Goal: Information Seeking & Learning: Compare options

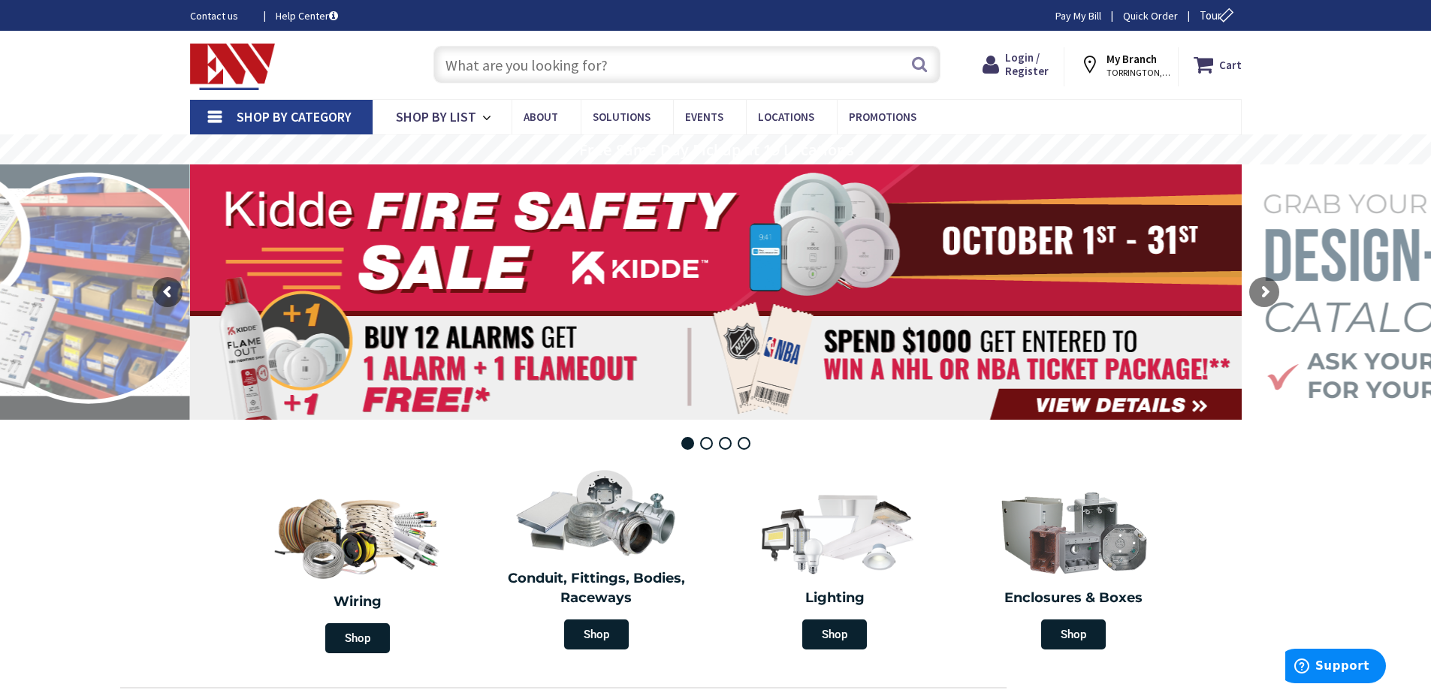
paste input "T350LK"
type input "T350LK"
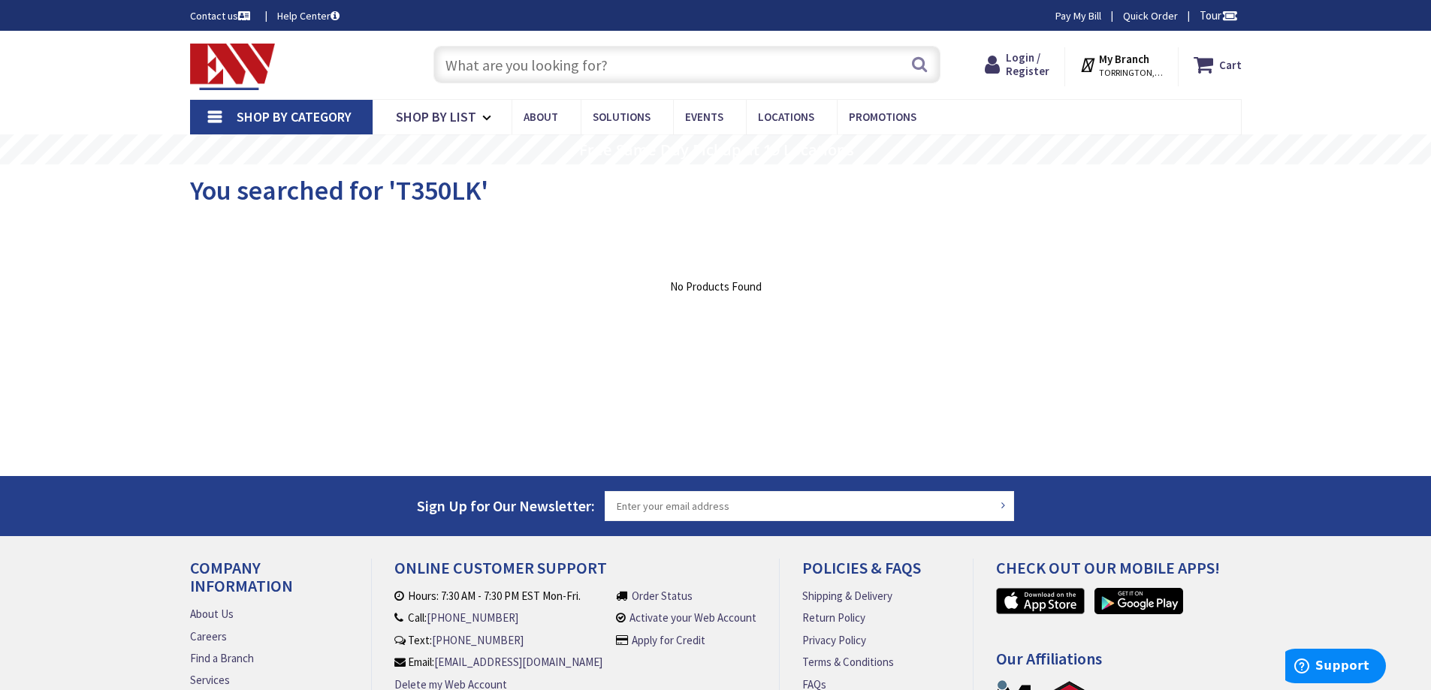
click at [560, 66] on input "text" at bounding box center [686, 65] width 507 height 38
paste input "C441DA"
type input "C441DA"
click at [678, 66] on input "text" at bounding box center [686, 65] width 507 height 38
paste input "C441R"
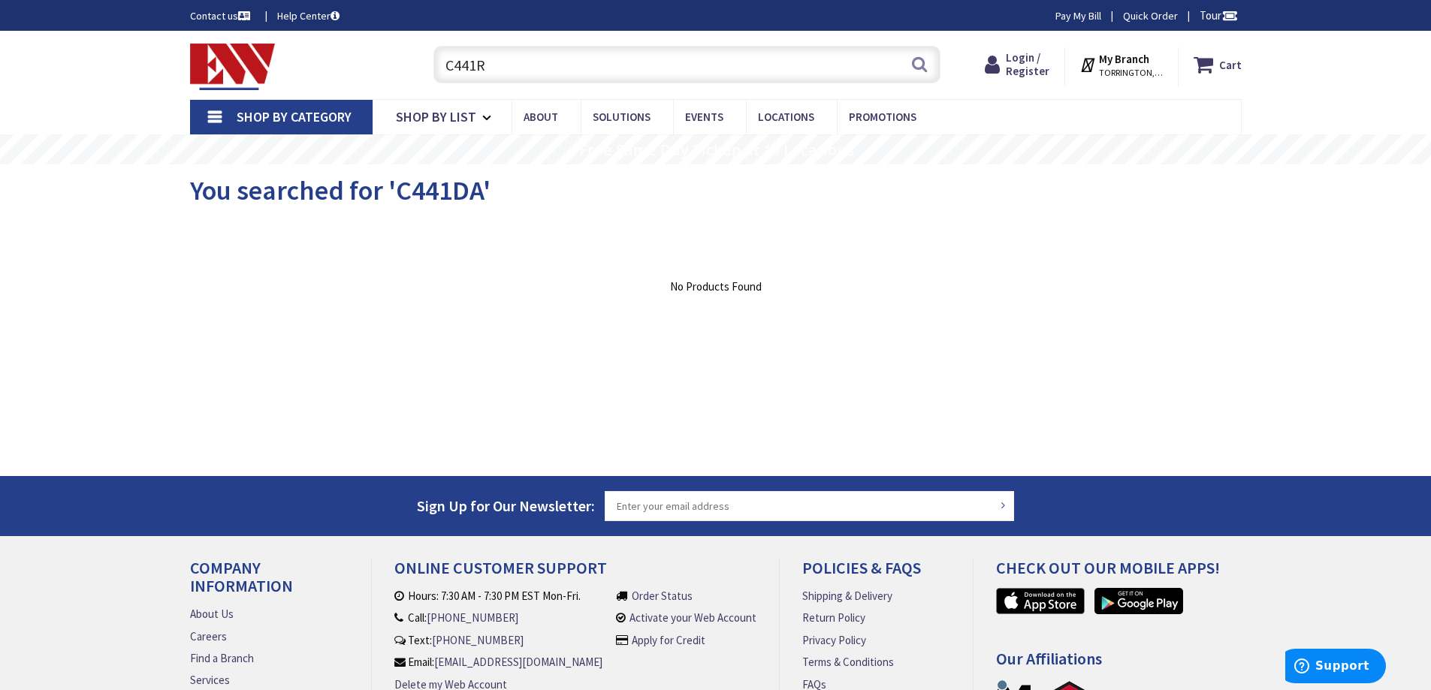
type input "C441R"
click at [610, 66] on input "text" at bounding box center [686, 65] width 507 height 38
paste input "15008-100"
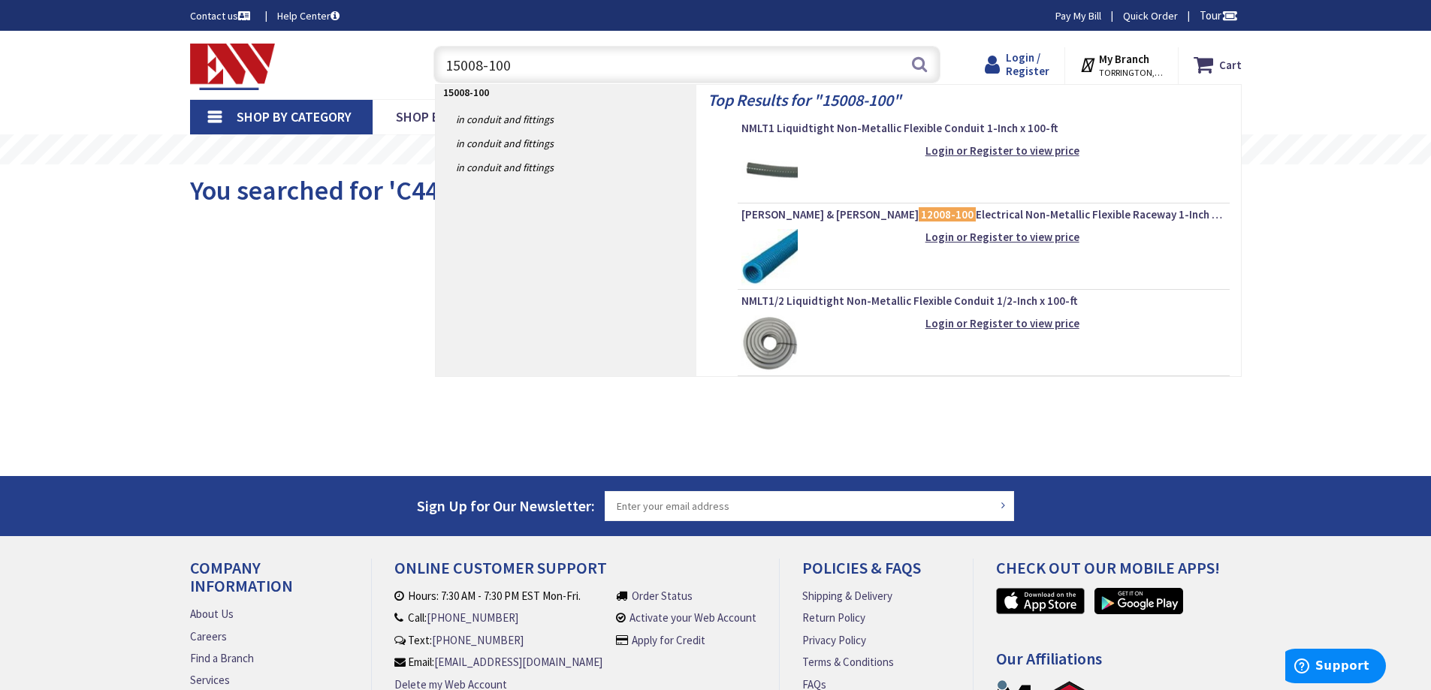
type input "15008-100"
click at [1023, 67] on span "Login / Register" at bounding box center [1028, 64] width 44 height 28
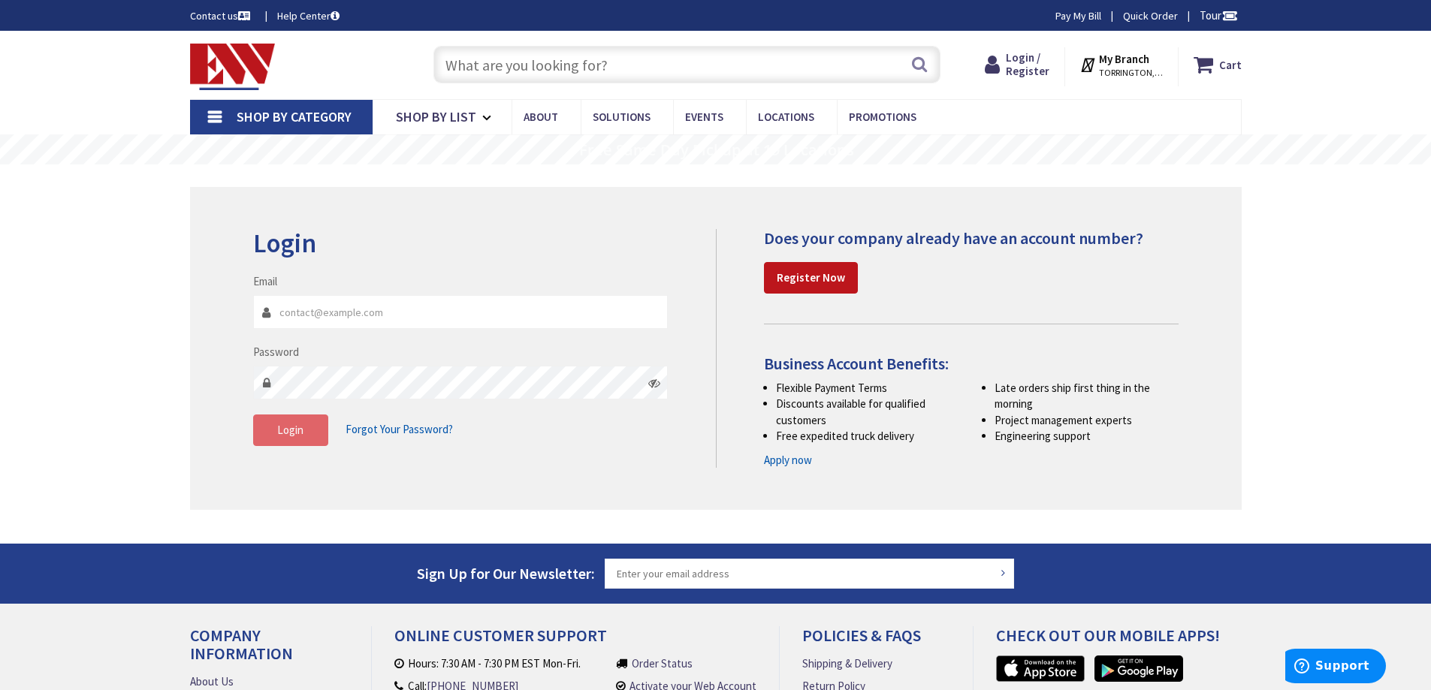
type input "[EMAIL_ADDRESS][DOMAIN_NAME]"
click at [300, 429] on span "Login" at bounding box center [290, 430] width 26 height 14
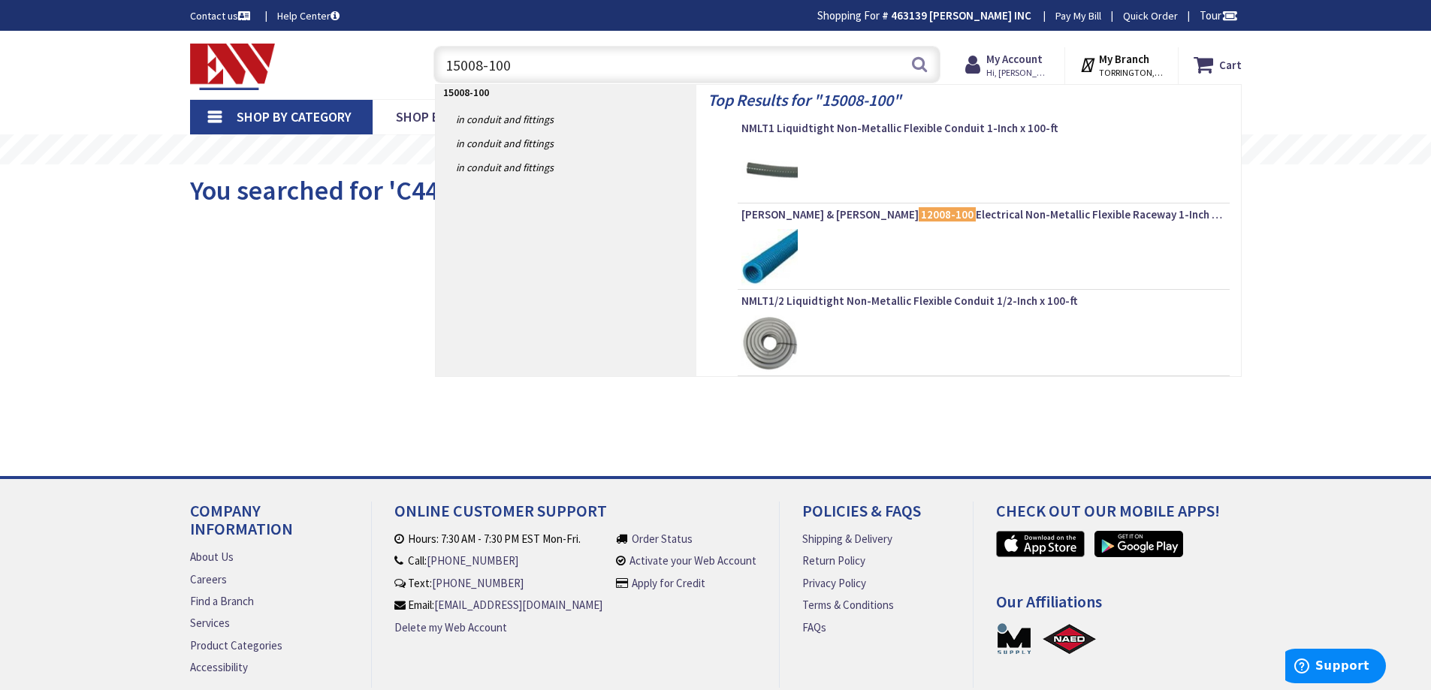
type input "15008-100"
click at [859, 152] on div at bounding box center [983, 171] width 484 height 56
click at [874, 117] on div "Top Results for " 15008-100 " NMLT1 Liquidtight Non-Metallic Flexible Conduit 1…" at bounding box center [968, 230] width 545 height 291
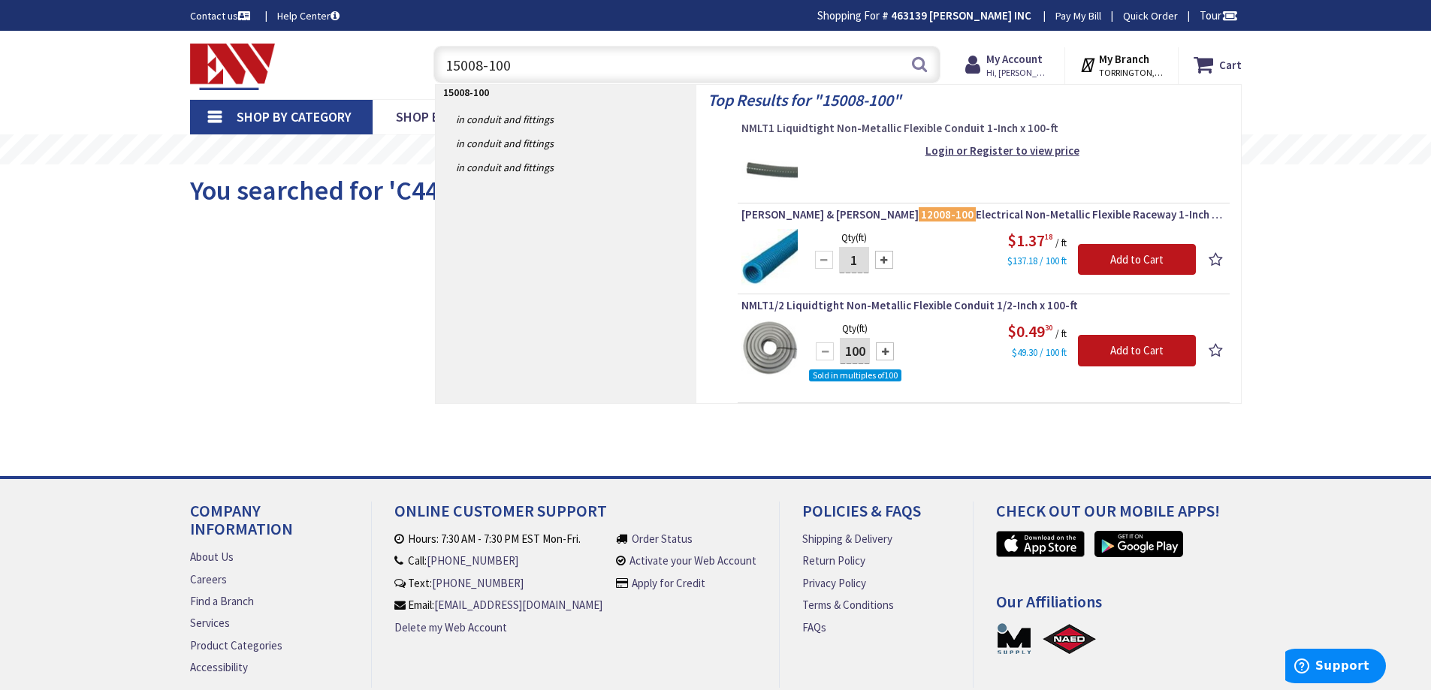
click at [877, 127] on span "NMLT1 Liquidtight Non-Metallic Flexible Conduit 1-Inch x 100-ft" at bounding box center [983, 128] width 484 height 15
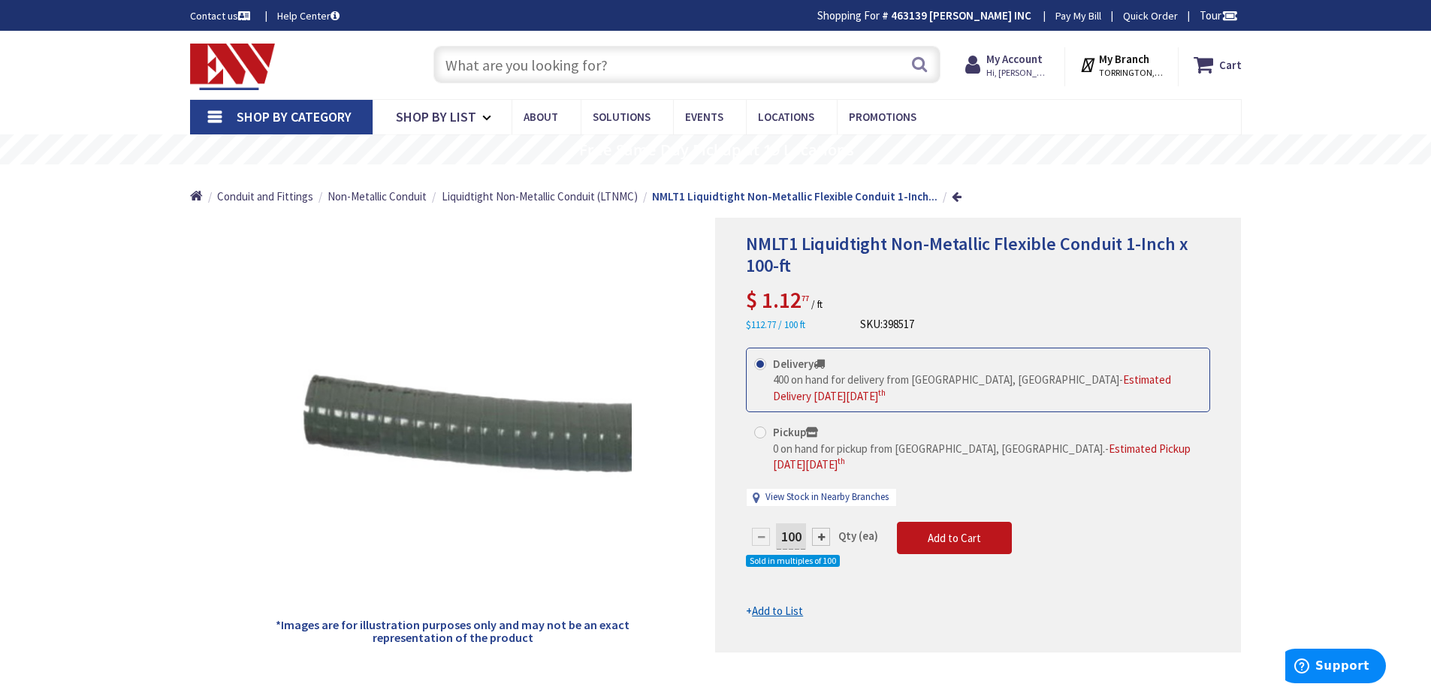
click at [790, 48] on input "text" at bounding box center [686, 65] width 507 height 38
click at [780, 74] on input "text" at bounding box center [686, 65] width 507 height 38
paste input "15008-100"
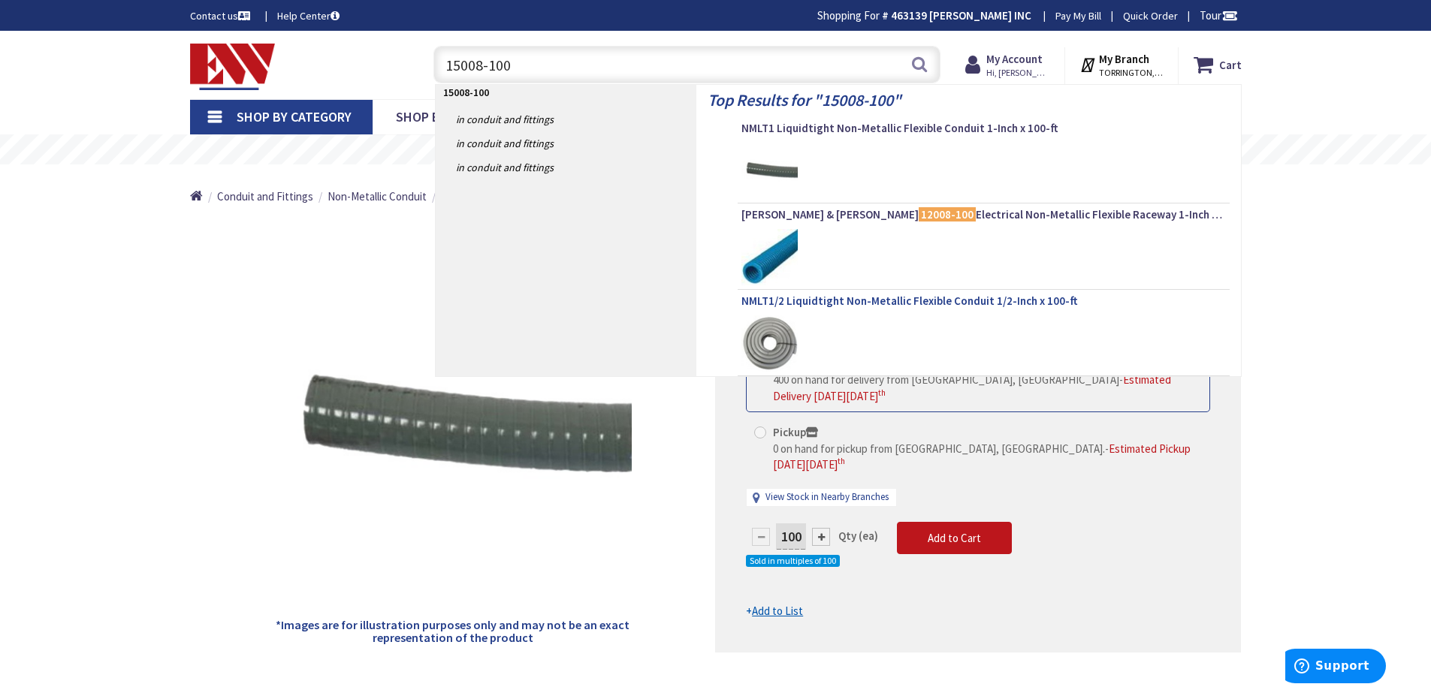
type input "15008-100"
click at [838, 303] on span "NMLT1/2 Liquidtight Non-Metallic Flexible Conduit 1/2-Inch x 100-ft" at bounding box center [983, 301] width 484 height 15
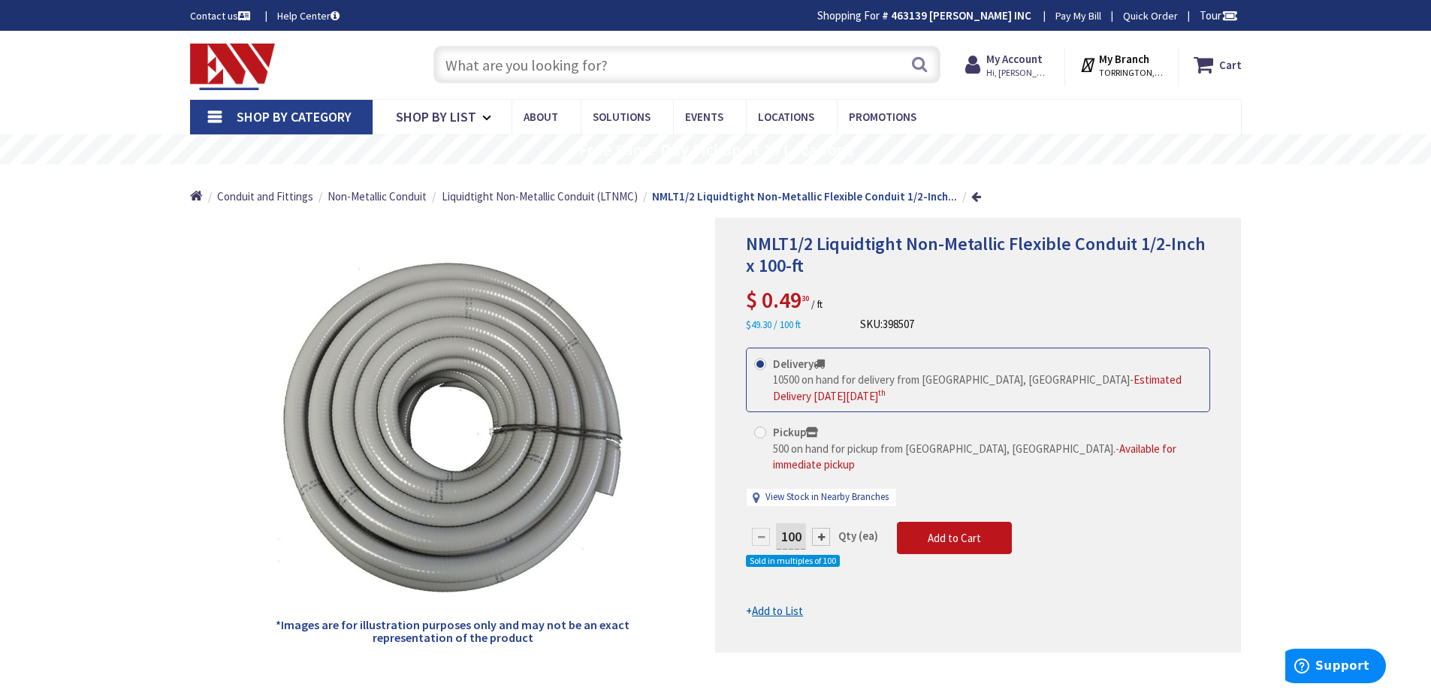
click at [771, 75] on input "text" at bounding box center [686, 65] width 507 height 38
paste input "15008-100"
type input "15008-100"
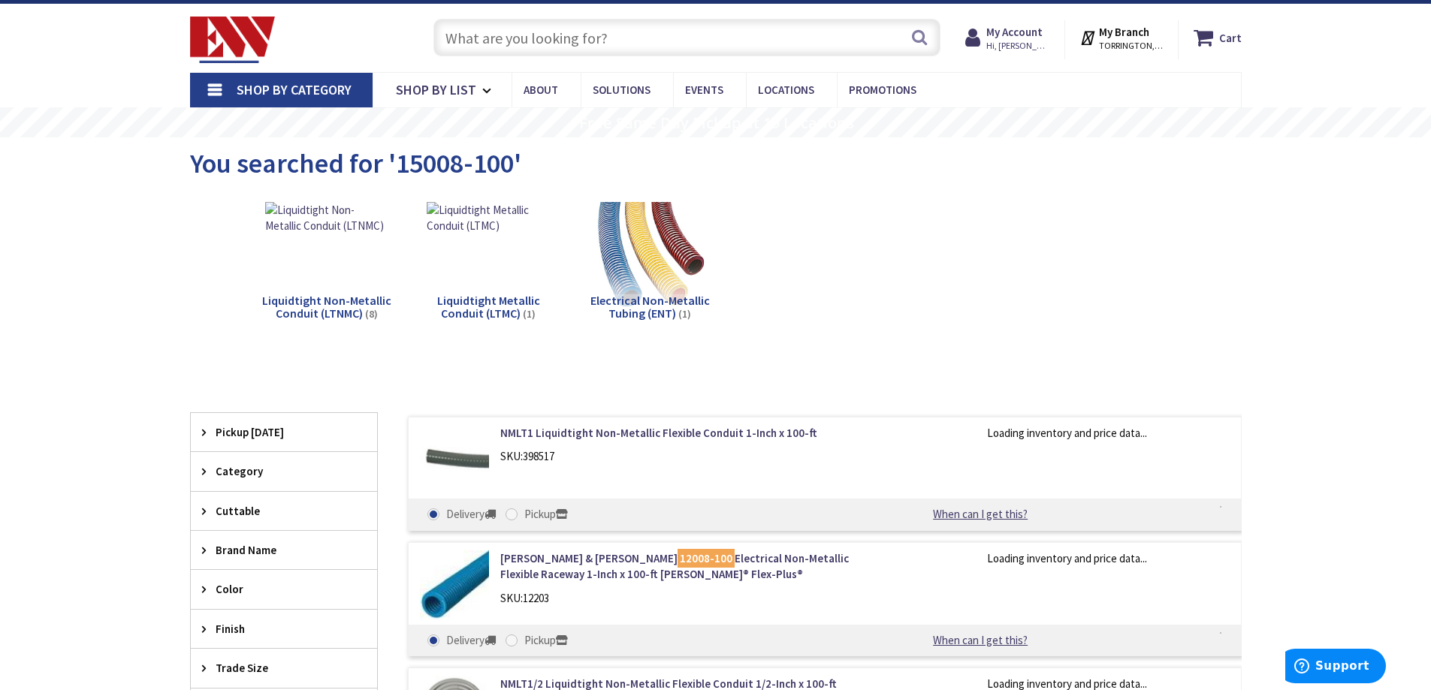
scroll to position [75, 0]
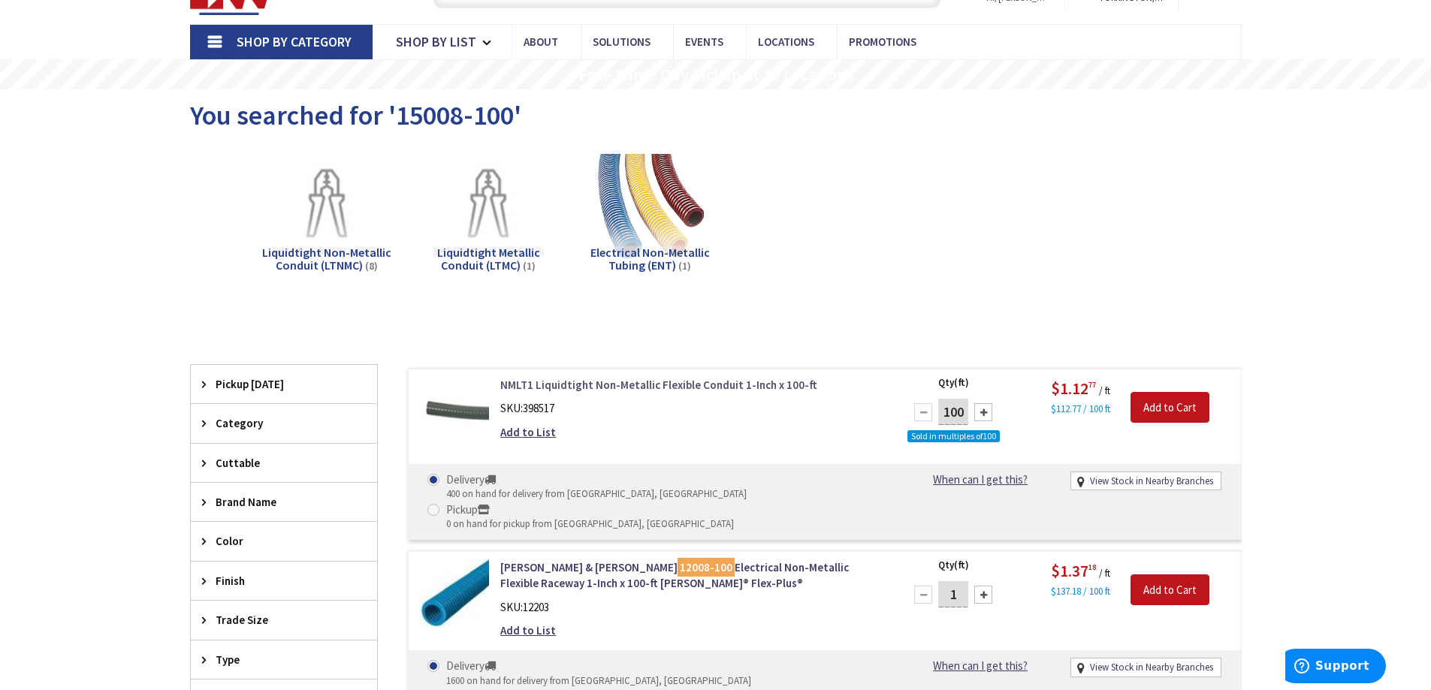
click at [717, 391] on link "NMLT1 Liquidtight Non-Metallic Flexible Conduit 1-Inch x 100-ft" at bounding box center [691, 385] width 382 height 16
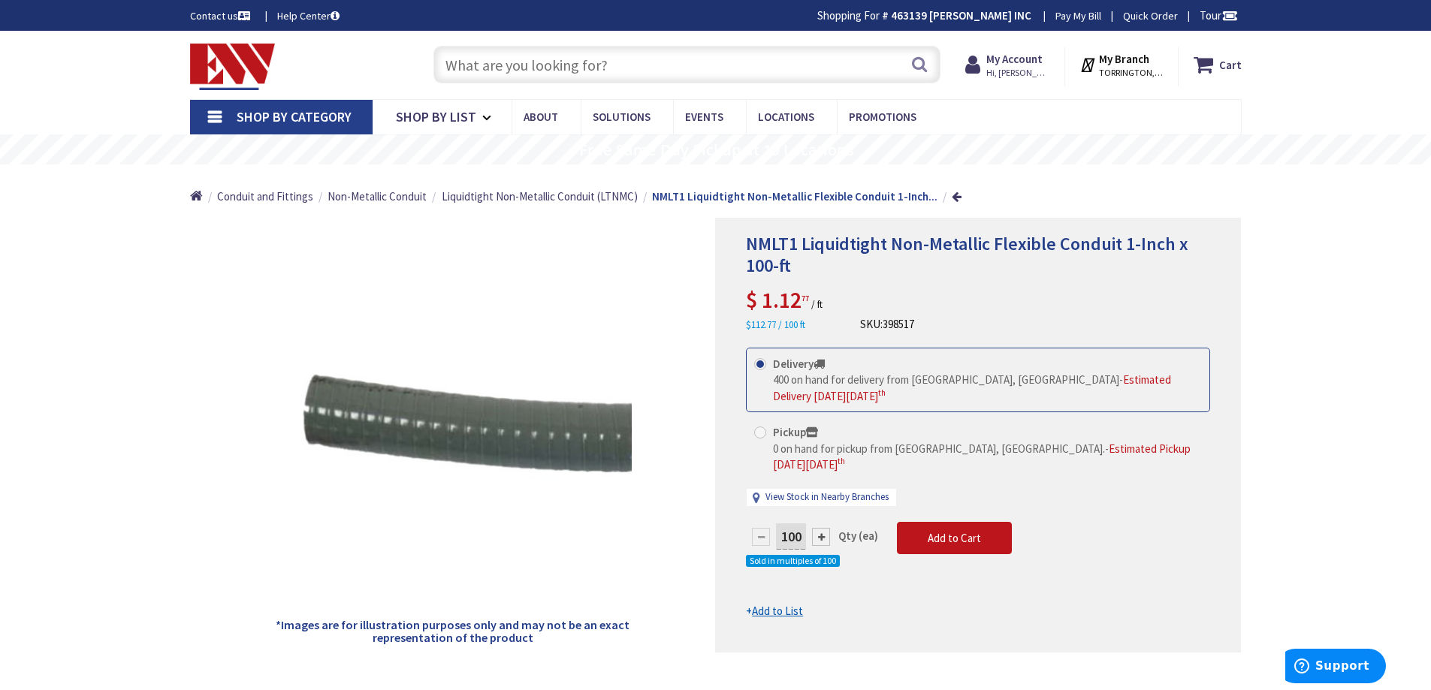
click at [843, 271] on h1 "NMLT1 Liquidtight Non-Metallic Flexible Conduit 1-Inch x 100-ft" at bounding box center [978, 256] width 464 height 44
click at [700, 49] on input "text" at bounding box center [686, 65] width 507 height 38
paste input "+1 201 328 0577"
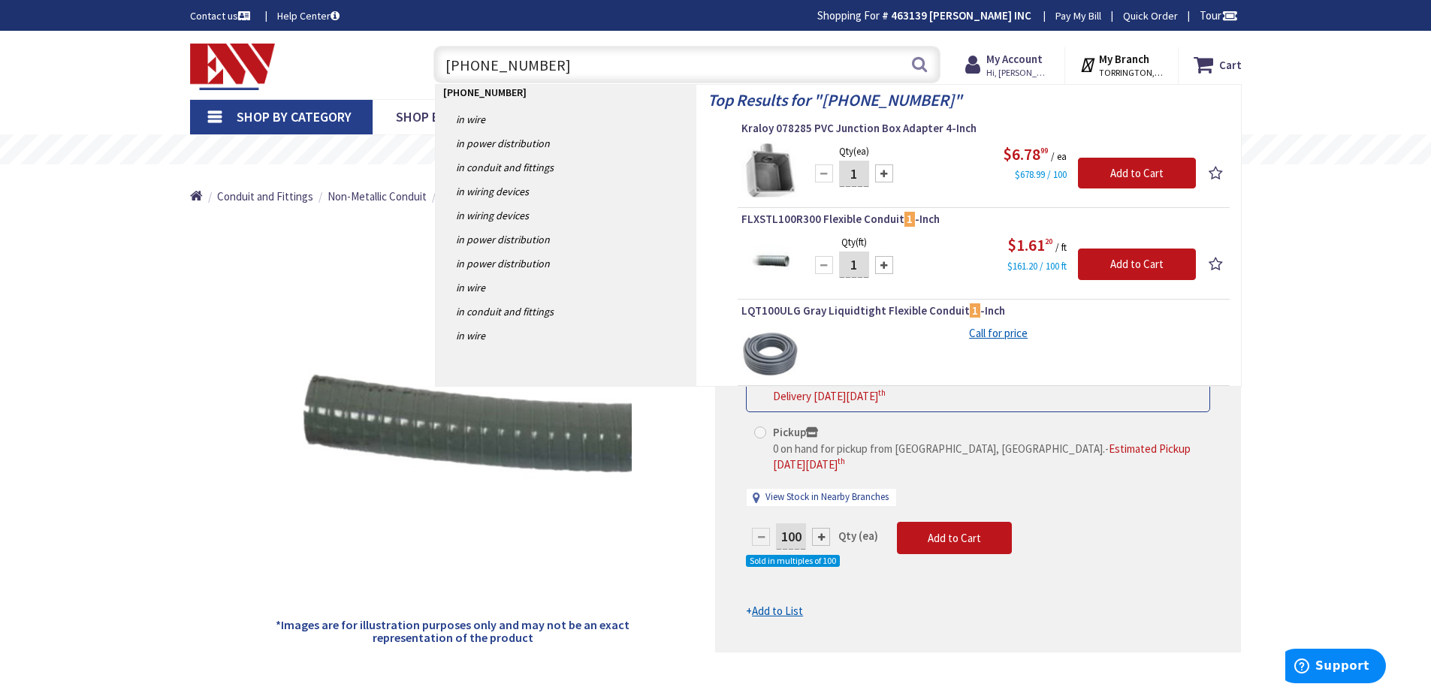
click at [729, 62] on input "+1 201 328 0577" at bounding box center [686, 65] width 507 height 38
paste input "E943F"
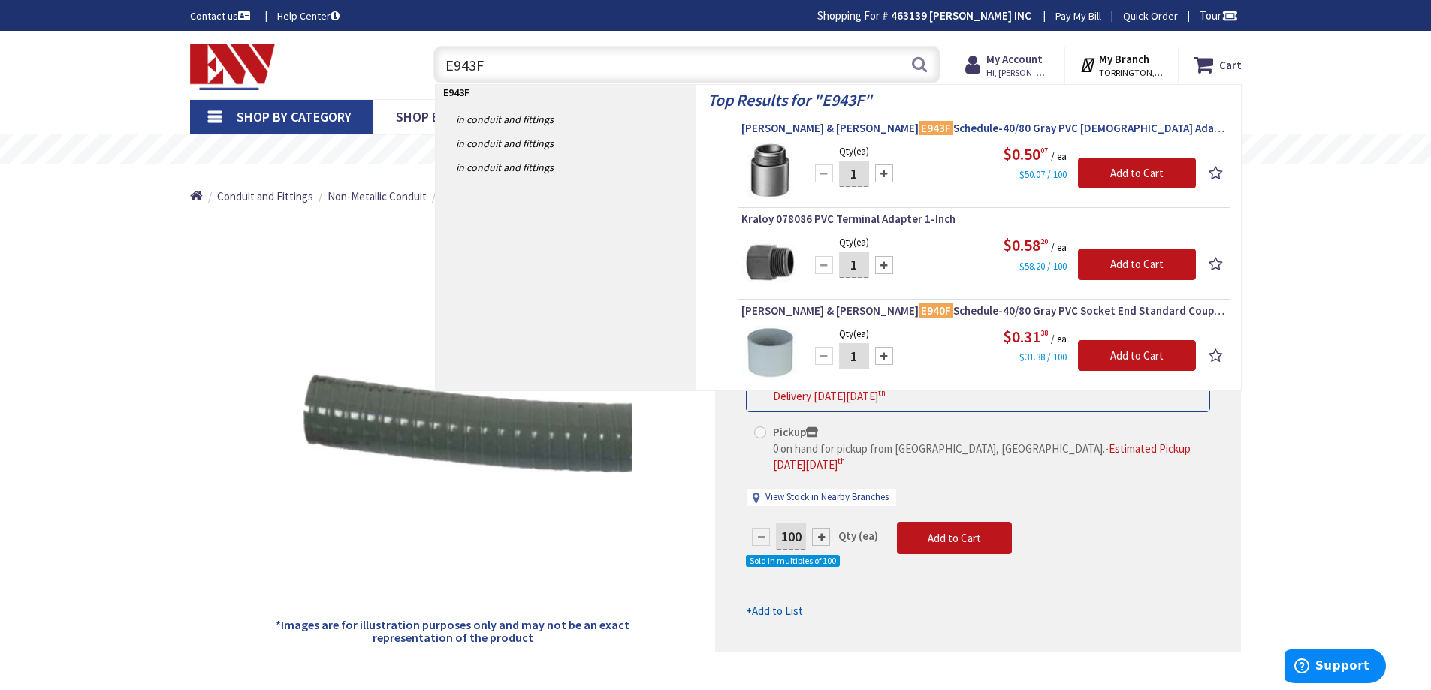
type input "E943F"
click at [772, 129] on span "Thomas & Betts E943F Schedule-40/80 Gray PVC Male Adapter 1-Inch Carlon®" at bounding box center [983, 128] width 484 height 15
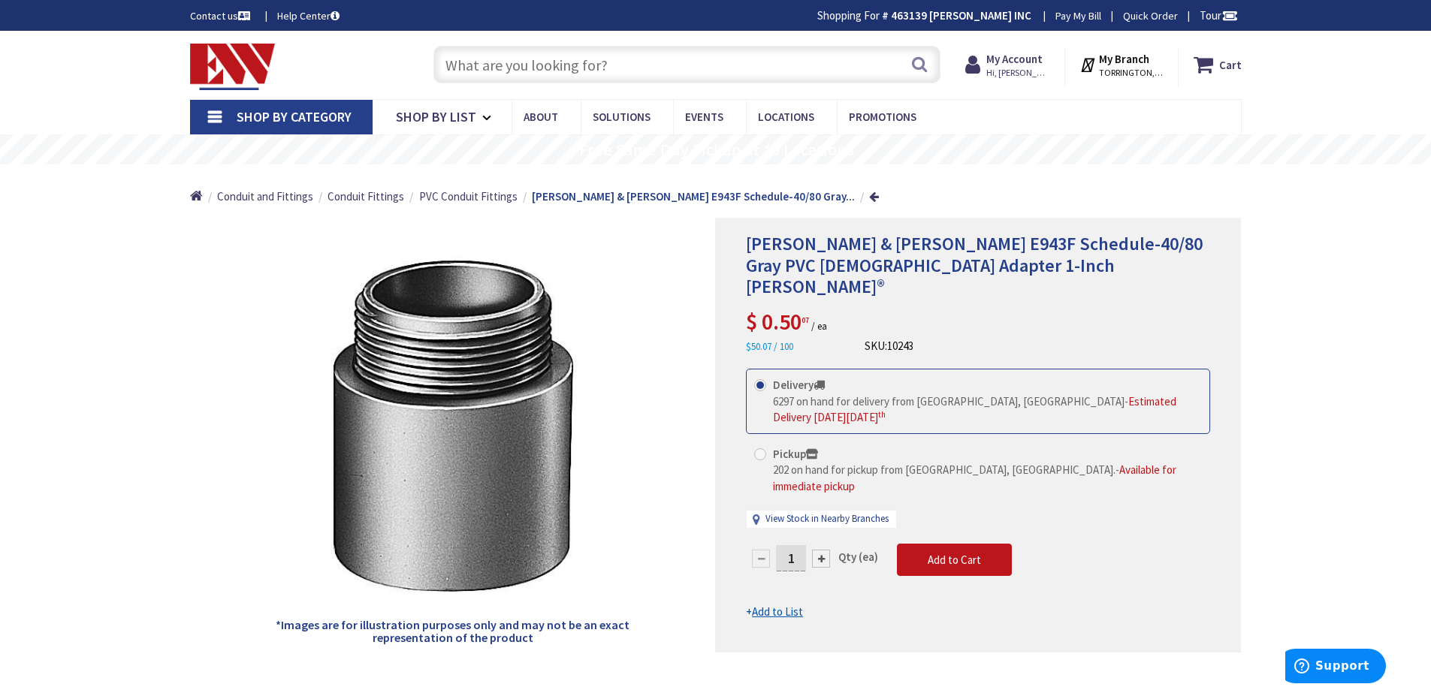
click at [562, 71] on input "text" at bounding box center [686, 65] width 507 height 38
paste input "E942F"
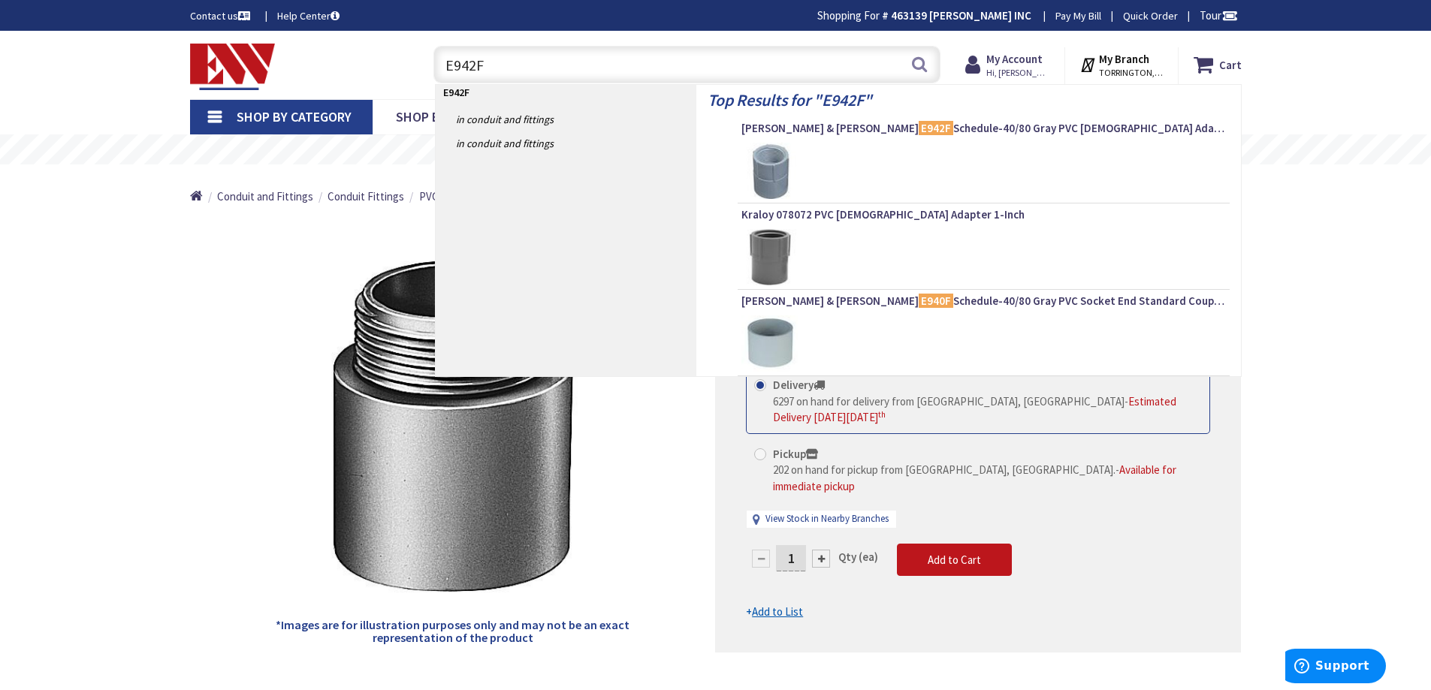
type input "E942F"
drag, startPoint x: 1400, startPoint y: 515, endPoint x: 1347, endPoint y: 499, distance: 55.8
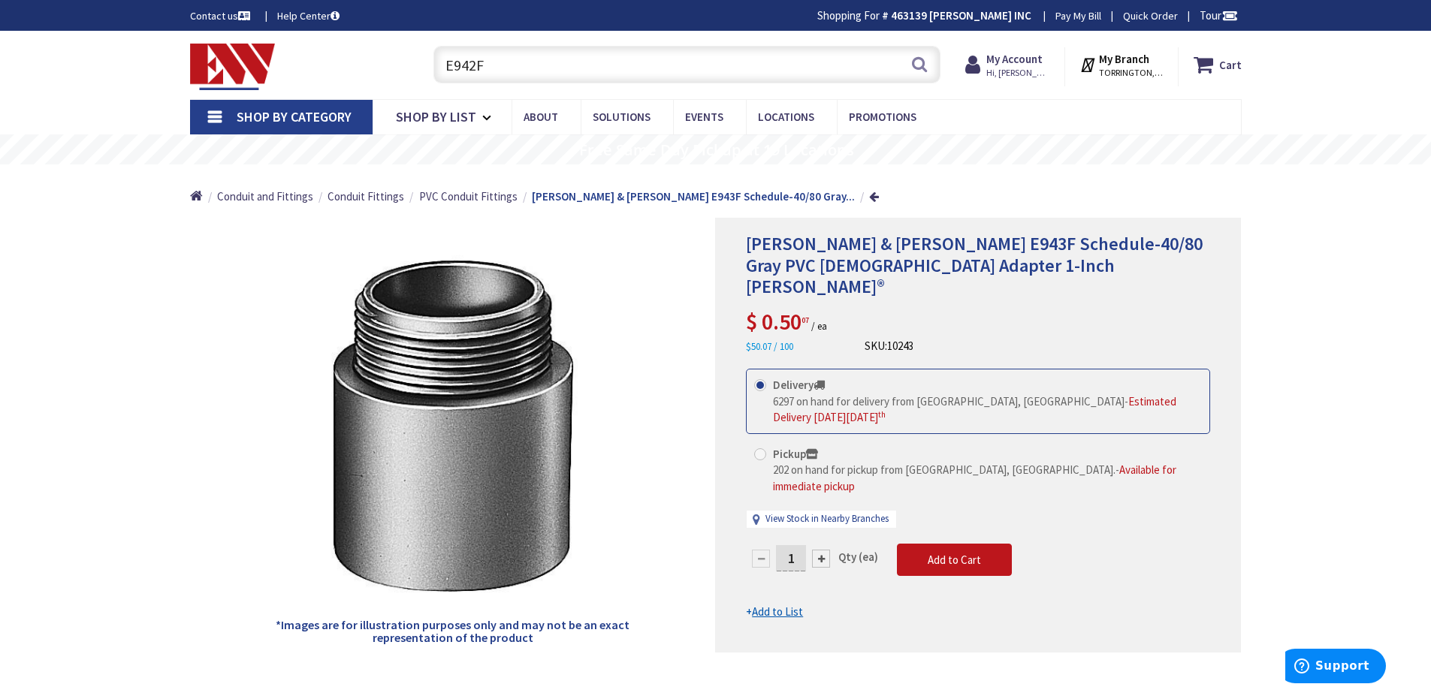
drag, startPoint x: 744, startPoint y: 298, endPoint x: 800, endPoint y: 300, distance: 55.6
click at [800, 300] on div "[PERSON_NAME] & [PERSON_NAME] E943F Schedule-40/80 Gray PVC [DEMOGRAPHIC_DATA] …" at bounding box center [978, 435] width 526 height 435
copy span "$ 0.50"
click at [598, 56] on input "E942F" at bounding box center [686, 65] width 507 height 38
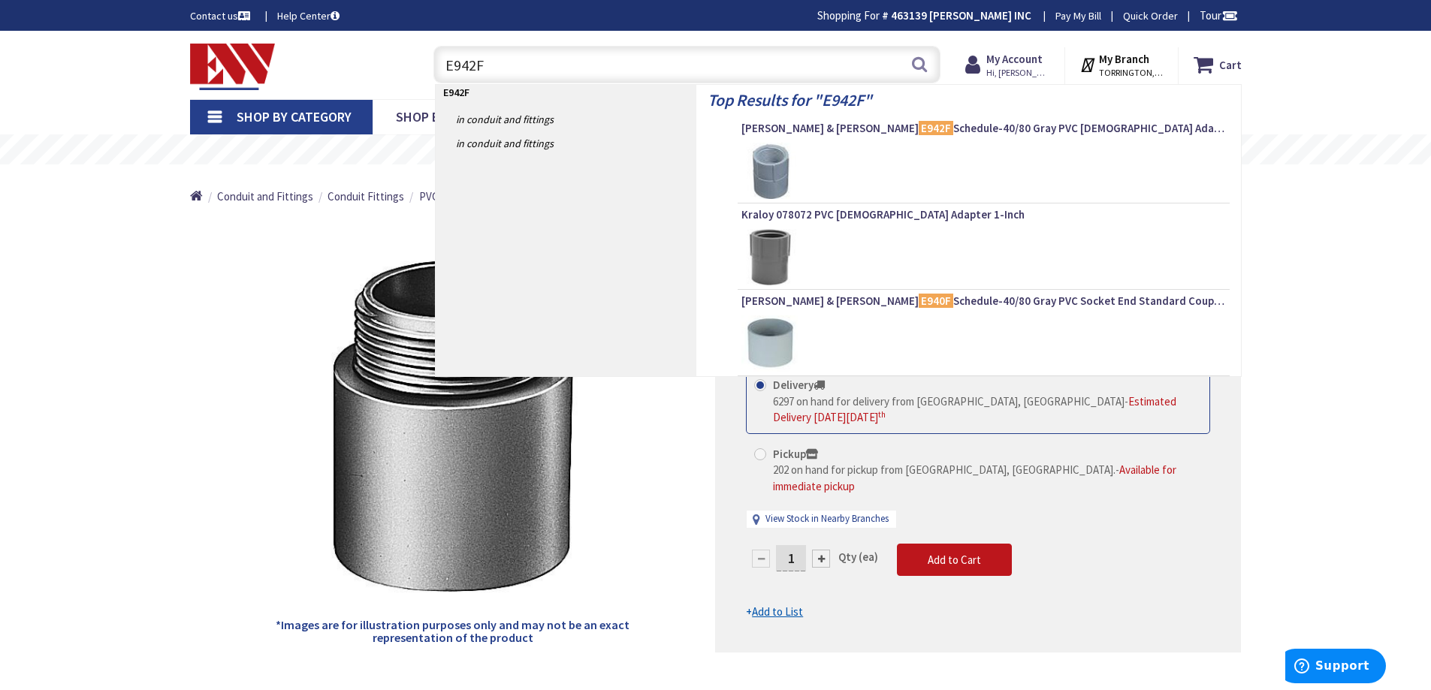
click at [771, 161] on img at bounding box center [769, 171] width 56 height 56
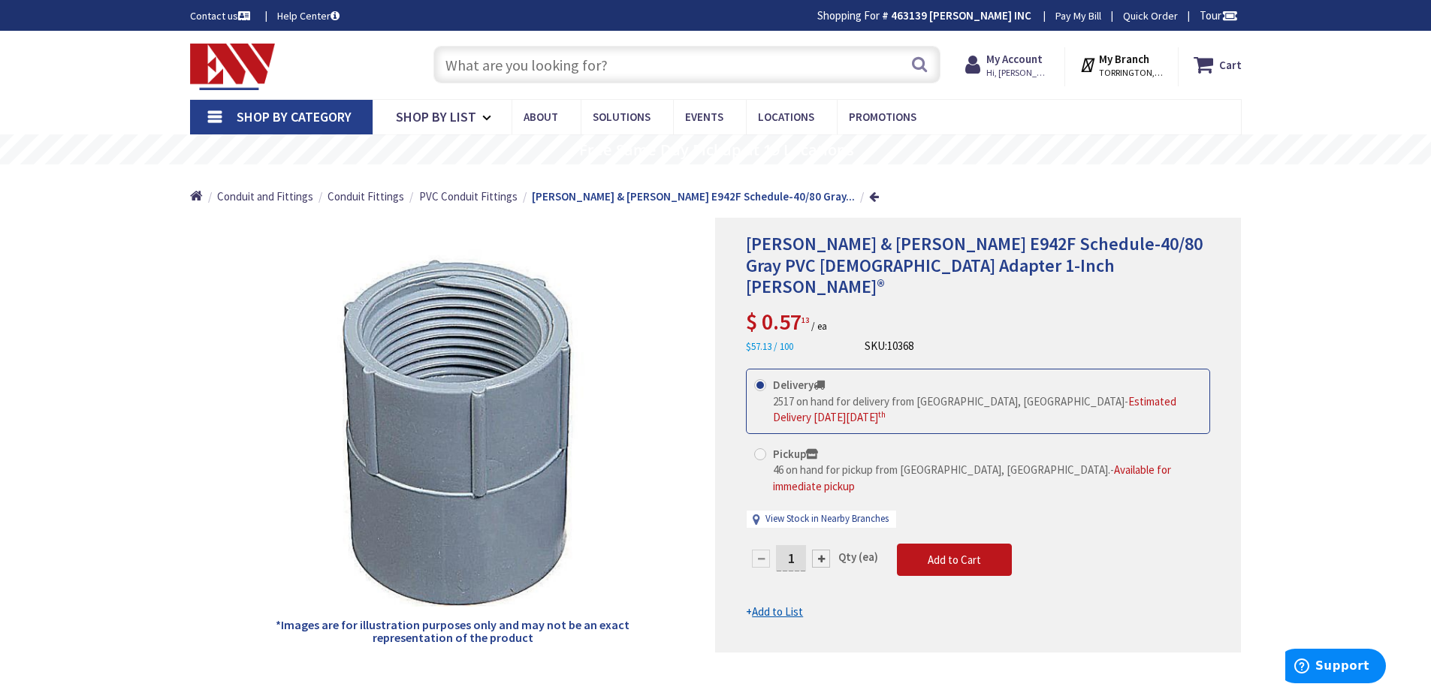
drag, startPoint x: 739, startPoint y: 282, endPoint x: 804, endPoint y: 294, distance: 66.4
click at [804, 294] on div "[PERSON_NAME] & [PERSON_NAME] E942F Schedule-40/80 Gray PVC [DEMOGRAPHIC_DATA] …" at bounding box center [978, 435] width 526 height 435
copy span "$ 0.57"
click at [758, 74] on input "text" at bounding box center [686, 65] width 507 height 38
paste input "E942E"
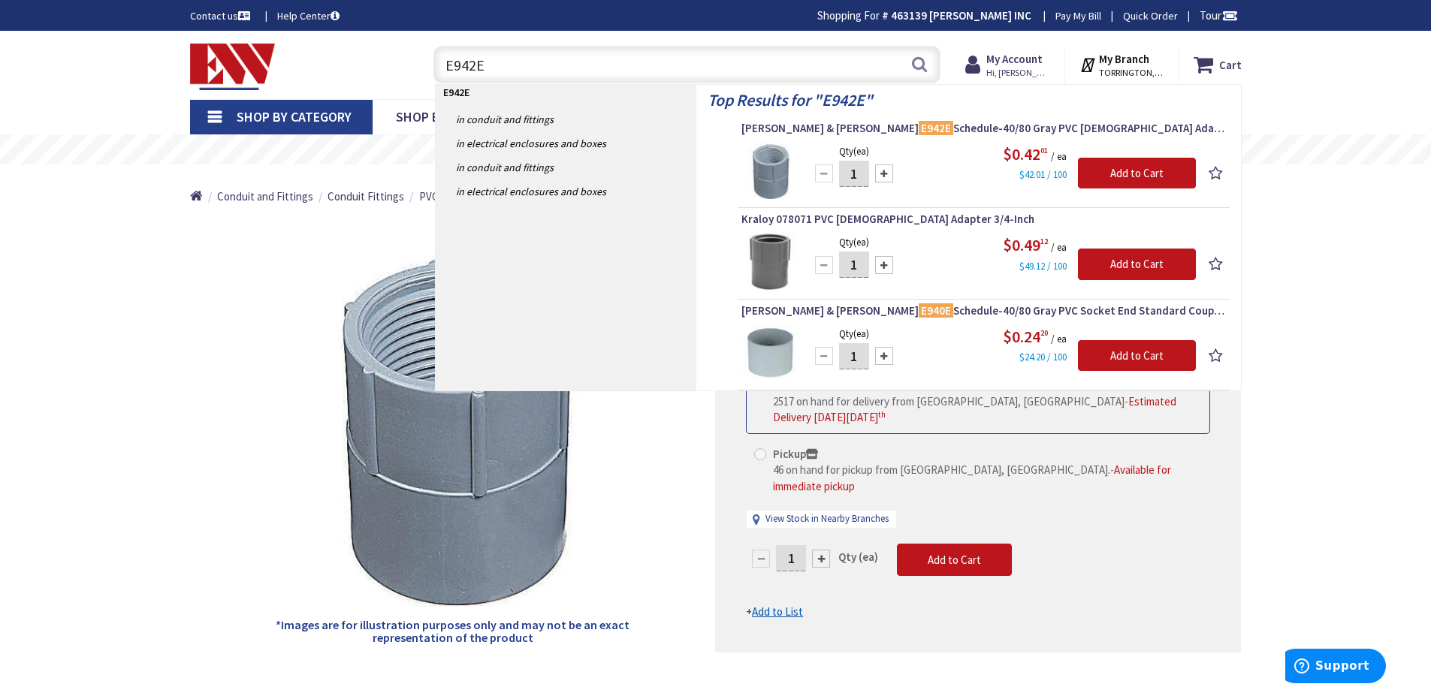
type input "E942E"
click at [753, 164] on img at bounding box center [769, 171] width 56 height 56
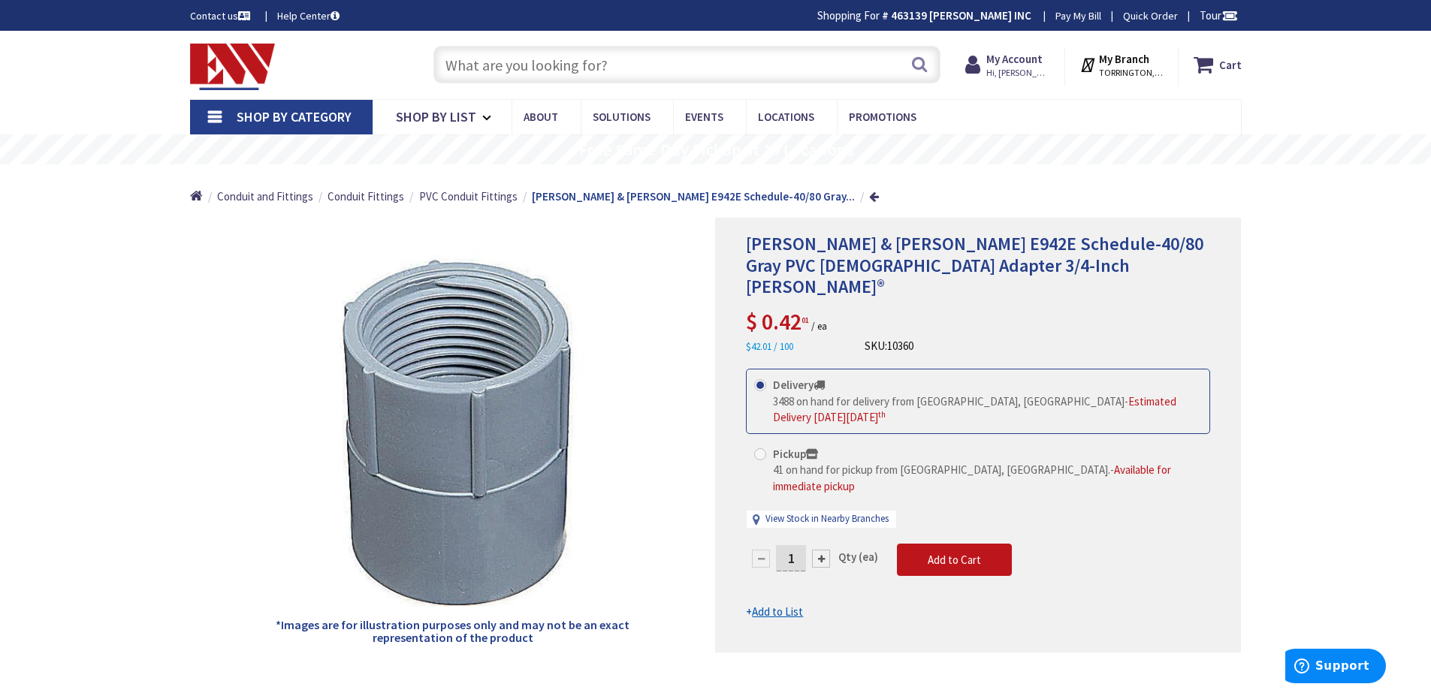
drag, startPoint x: 736, startPoint y: 298, endPoint x: 804, endPoint y: 301, distance: 67.7
click at [804, 301] on div "[PERSON_NAME] & [PERSON_NAME] E942E Schedule-40/80 Gray PVC [DEMOGRAPHIC_DATA] …" at bounding box center [978, 435] width 526 height 435
copy span "$ 0.42"
click at [533, 50] on input "text" at bounding box center [686, 65] width 507 height 38
paste input "LT75G"
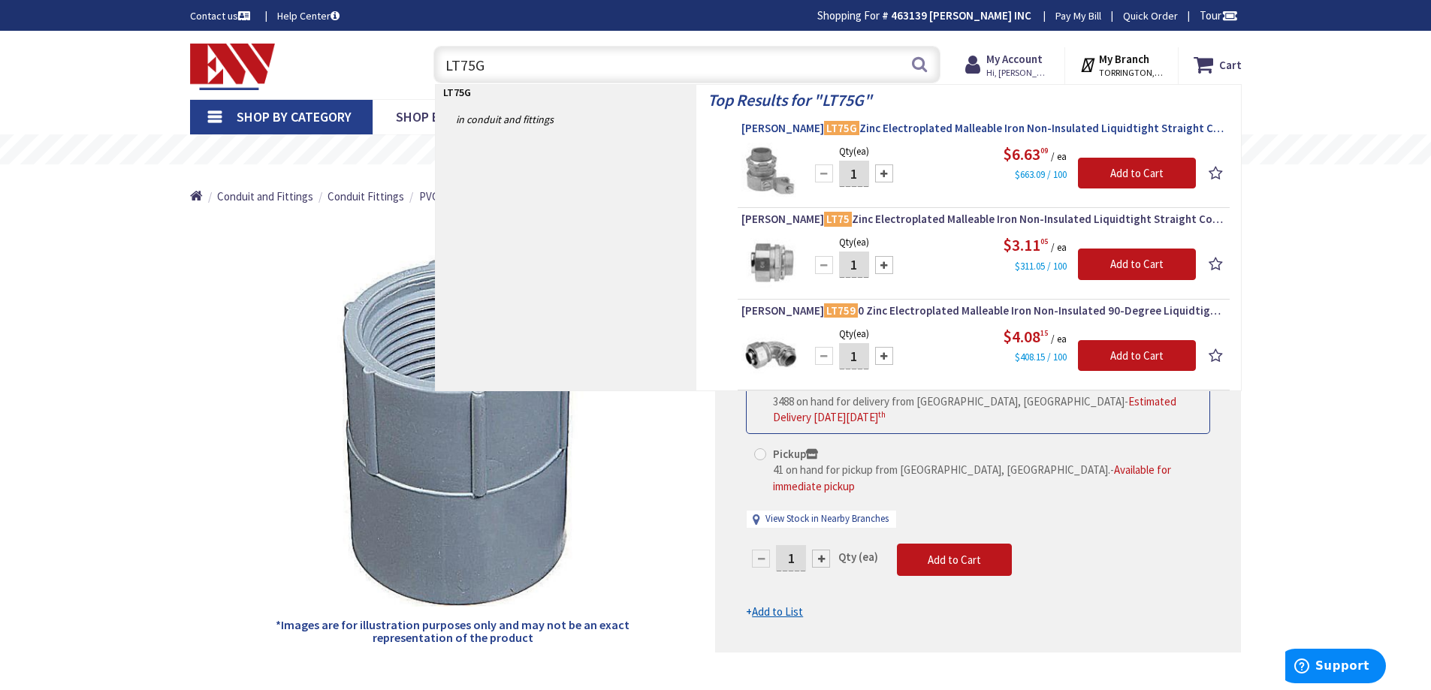
type input "LT75G"
click at [827, 128] on mark "LT75G" at bounding box center [841, 128] width 35 height 19
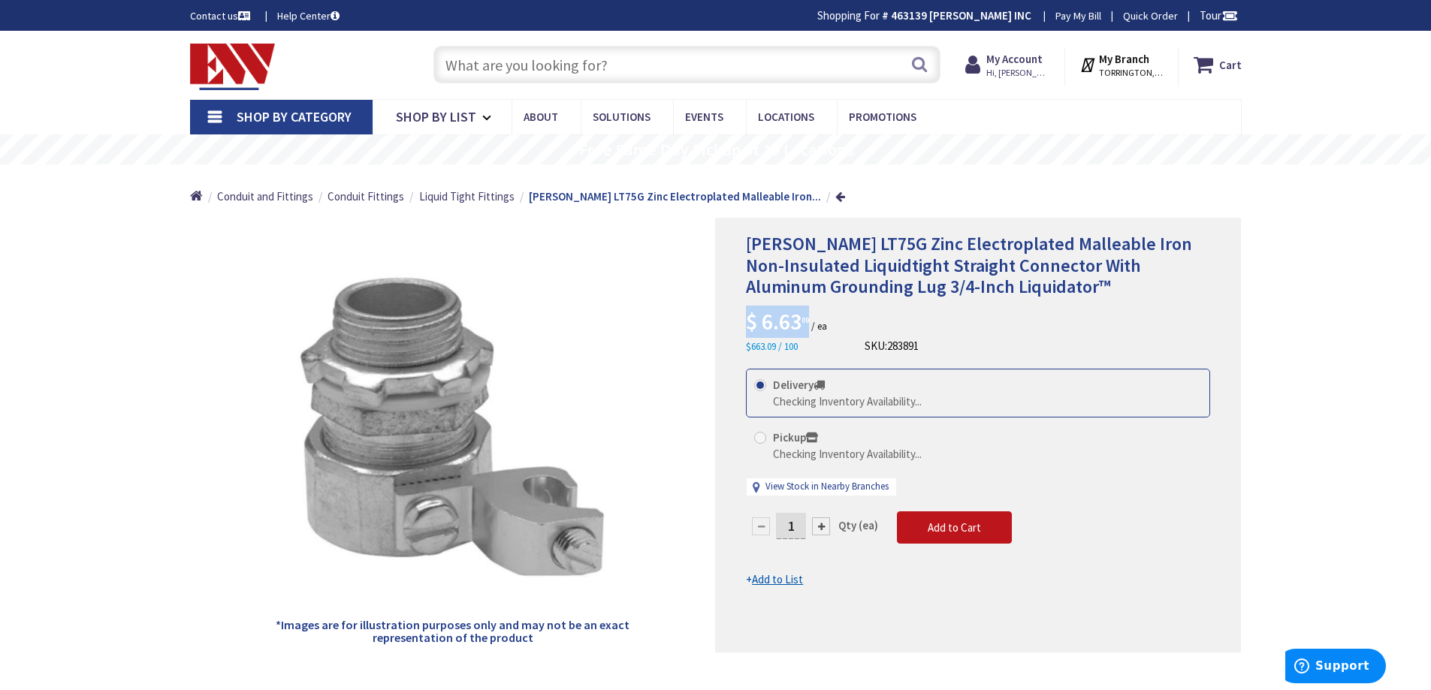
drag, startPoint x: 747, startPoint y: 322, endPoint x: 810, endPoint y: 317, distance: 63.3
click at [809, 317] on span "$ 6.63 09" at bounding box center [777, 321] width 63 height 29
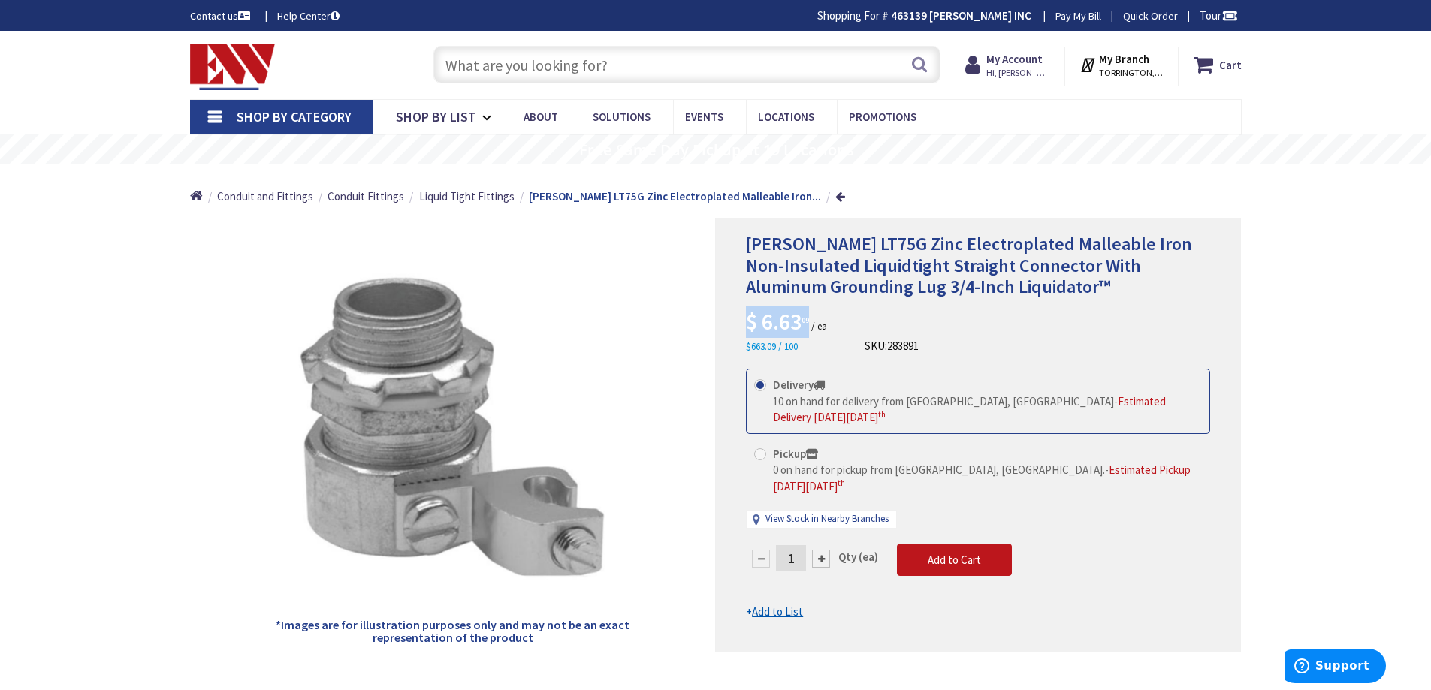
copy span "$ 6.63 09"
click at [675, 73] on input "text" at bounding box center [686, 65] width 507 height 38
paste input "LT75G"
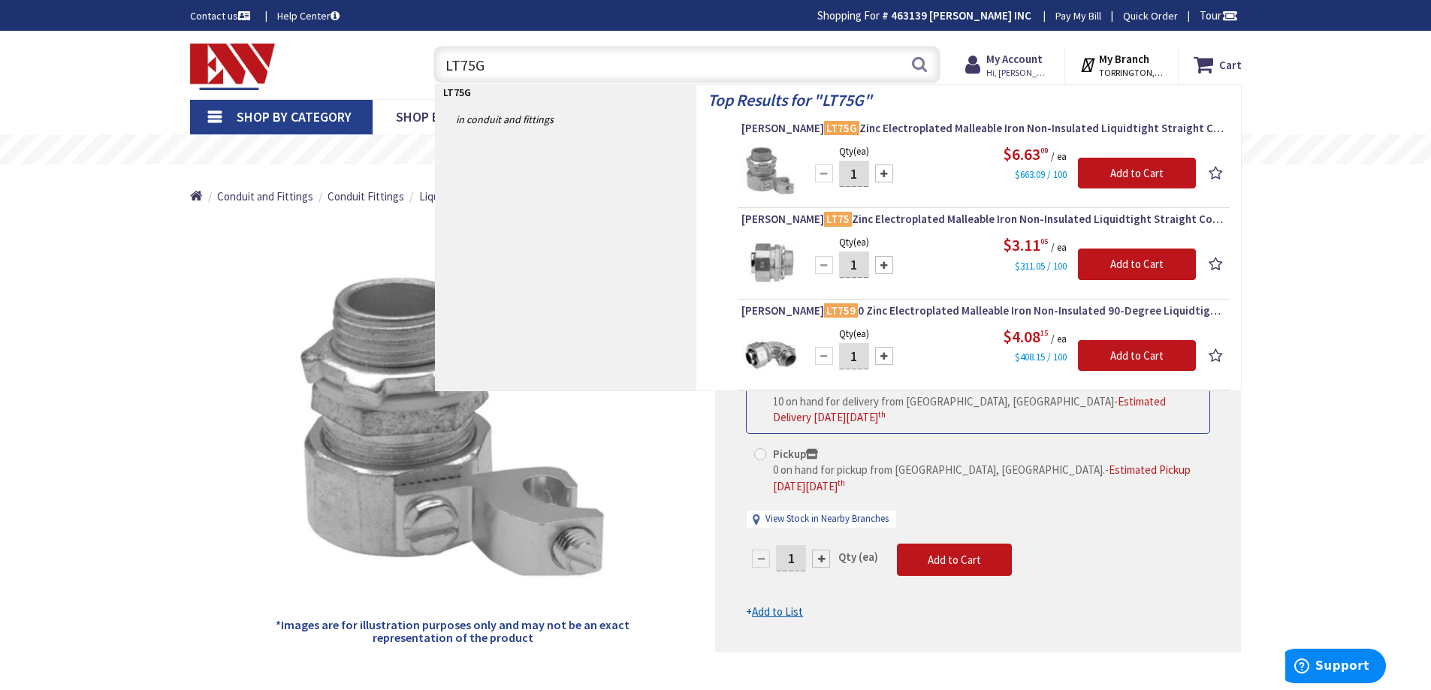
type input "LT75G"
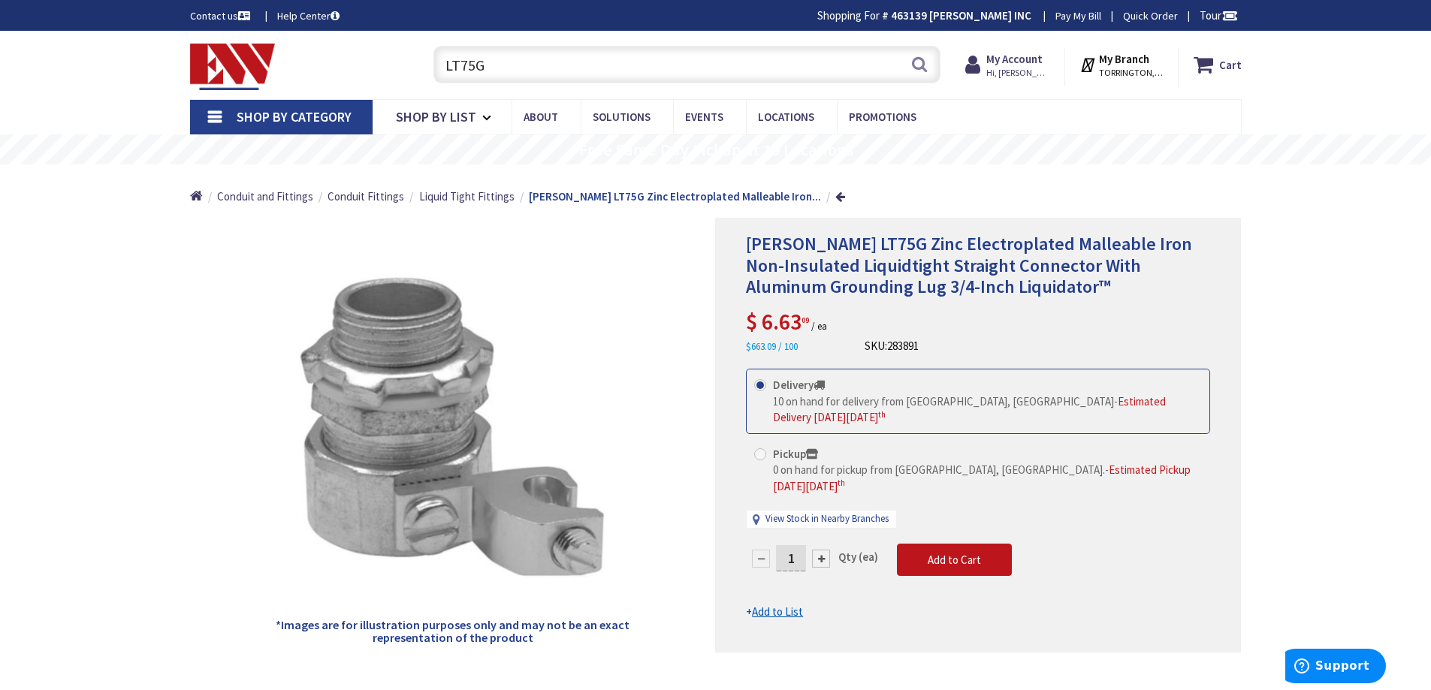
click at [714, 70] on input "LT75G" at bounding box center [686, 65] width 507 height 38
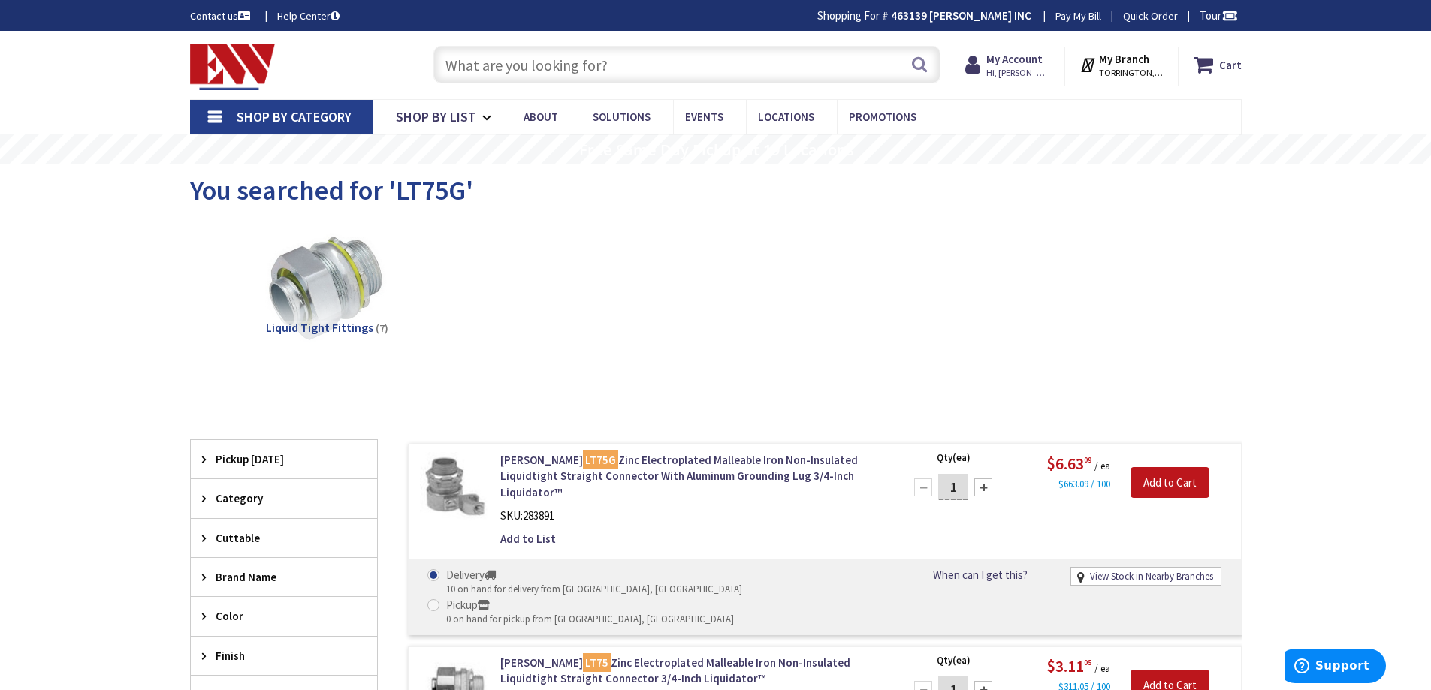
click at [676, 60] on input "text" at bounding box center [686, 65] width 507 height 38
paste input "UB9AJ-CAR"
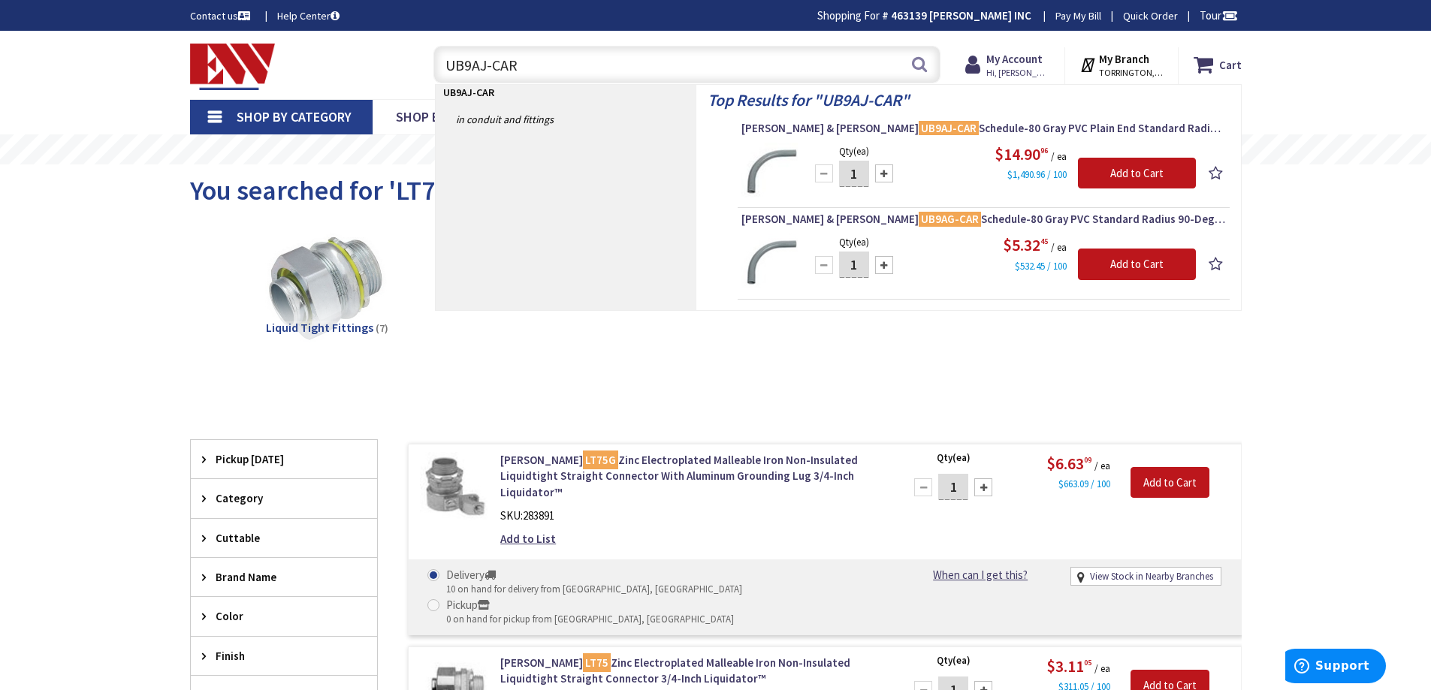
type input "UB9AJ-CAR"
click at [931, 255] on div "$5.32 45 / ea $532.45 / 100" at bounding box center [1002, 254] width 387 height 40
click at [650, 61] on input "UB9AJ-CAR" at bounding box center [686, 65] width 507 height 38
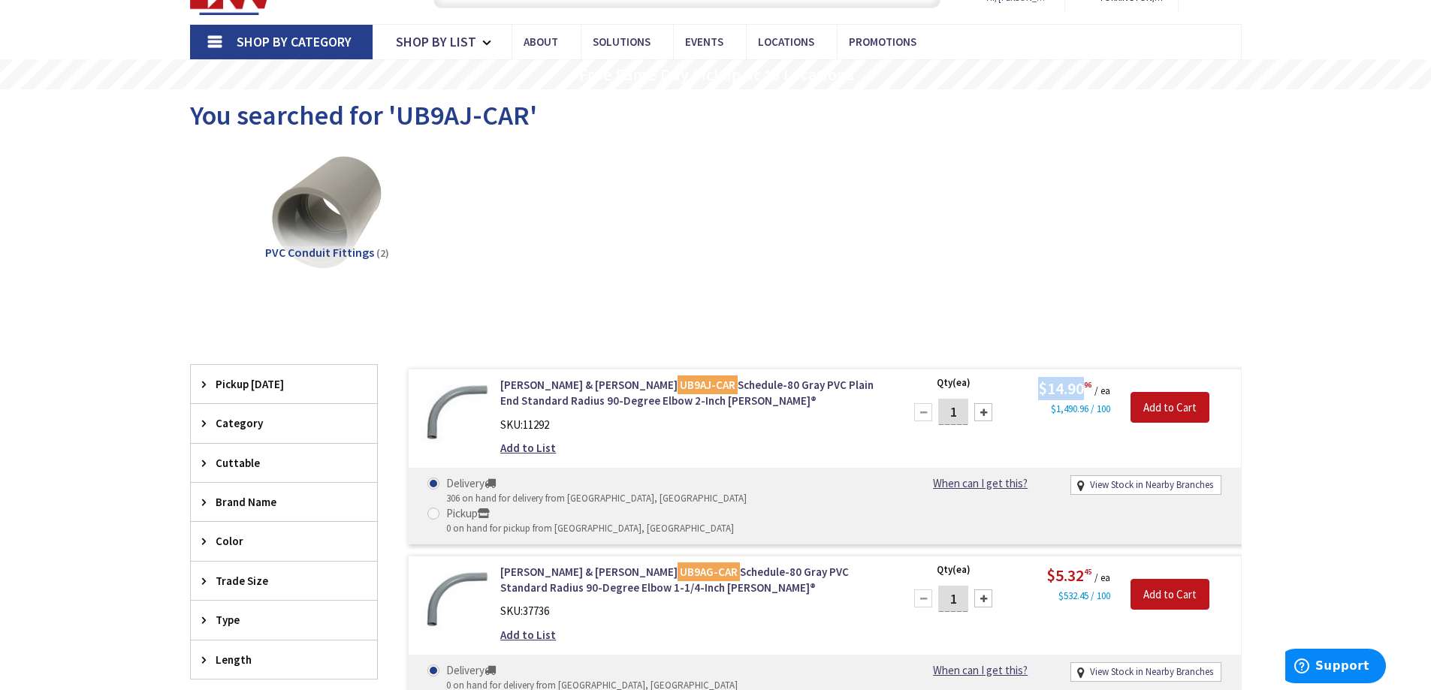
drag, startPoint x: 1020, startPoint y: 391, endPoint x: 1085, endPoint y: 386, distance: 64.8
click at [1085, 386] on div "$14.90 96 / ea $1,490.96 / 100" at bounding box center [1067, 397] width 108 height 40
copy span "$14.90"
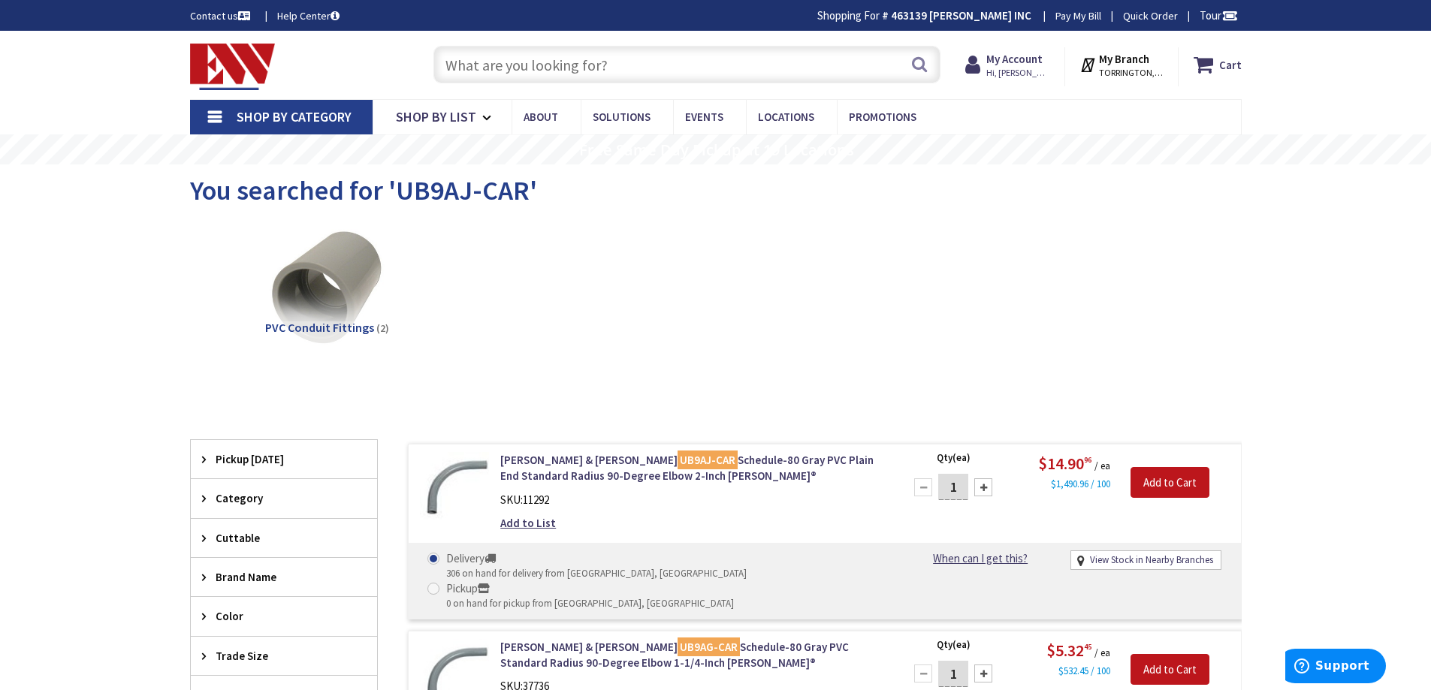
click at [569, 77] on input "text" at bounding box center [686, 65] width 507 height 38
paste input "UB9AE"
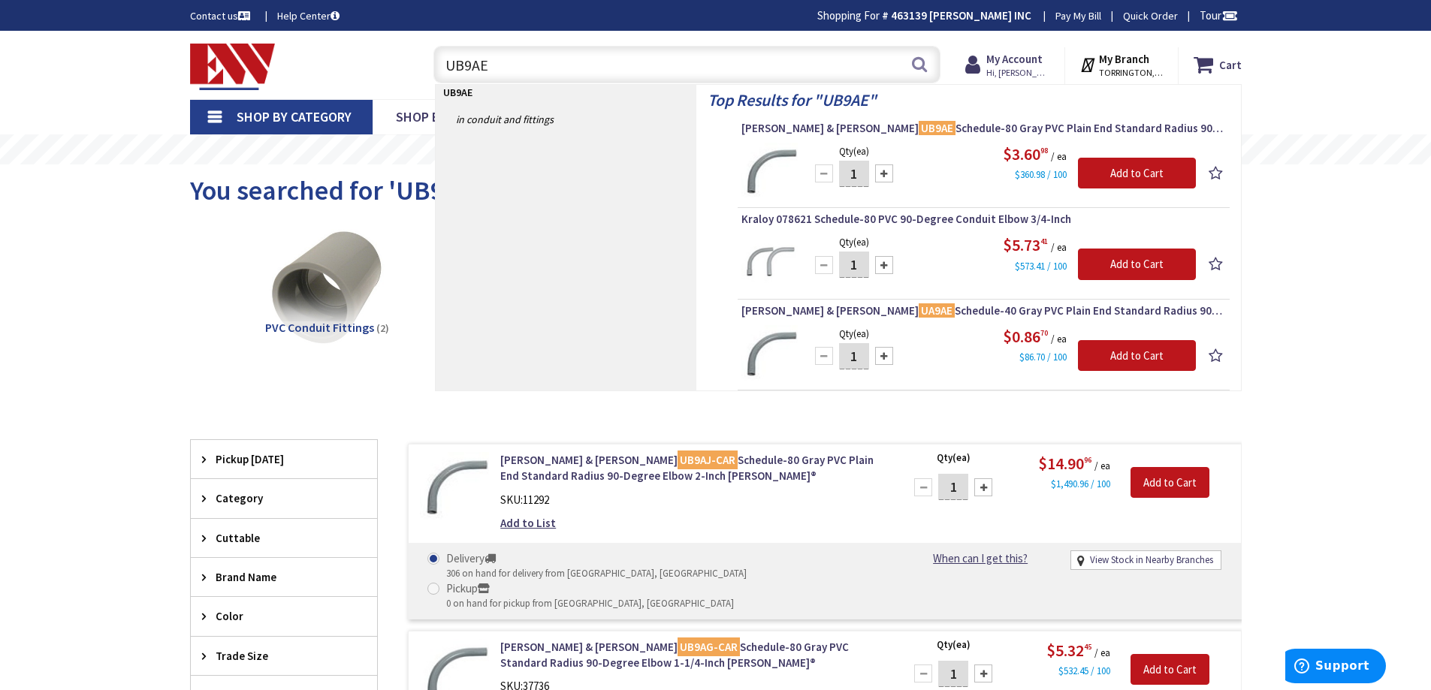
type input "UB9AE"
click at [946, 171] on div "$3.60 98 / ea $360.98 / 100" at bounding box center [1002, 163] width 387 height 40
click at [941, 130] on span "Thomas & Betts UB9AE Schedule-80 Gray PVC Plain End Standard Radius 90-Degree E…" at bounding box center [983, 128] width 484 height 15
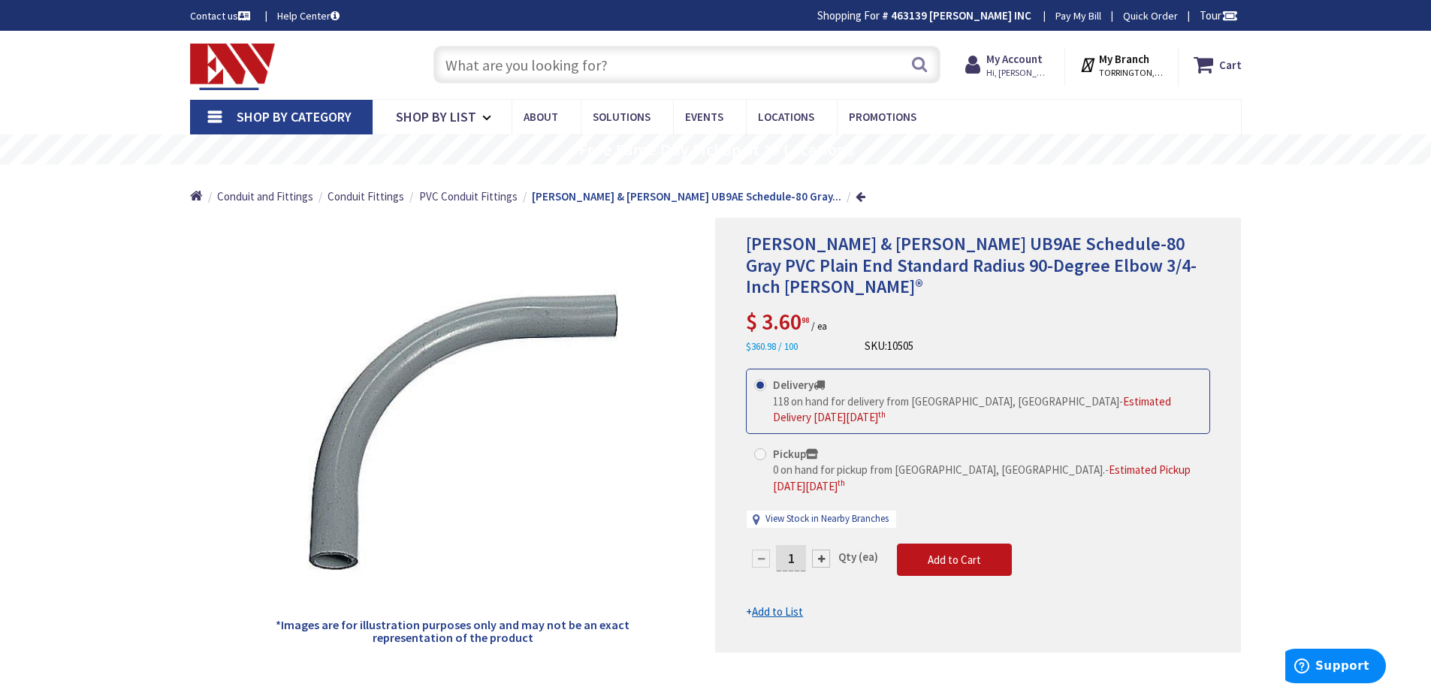
drag, startPoint x: 742, startPoint y: 301, endPoint x: 800, endPoint y: 296, distance: 58.1
click at [800, 296] on div "Thomas & Betts UB9AE Schedule-80 Gray PVC Plain End Standard Radius 90-Degree E…" at bounding box center [978, 435] width 526 height 435
copy span "$ 3.60"
click at [568, 62] on input "text" at bounding box center [686, 65] width 507 height 38
paste input "VC9963"
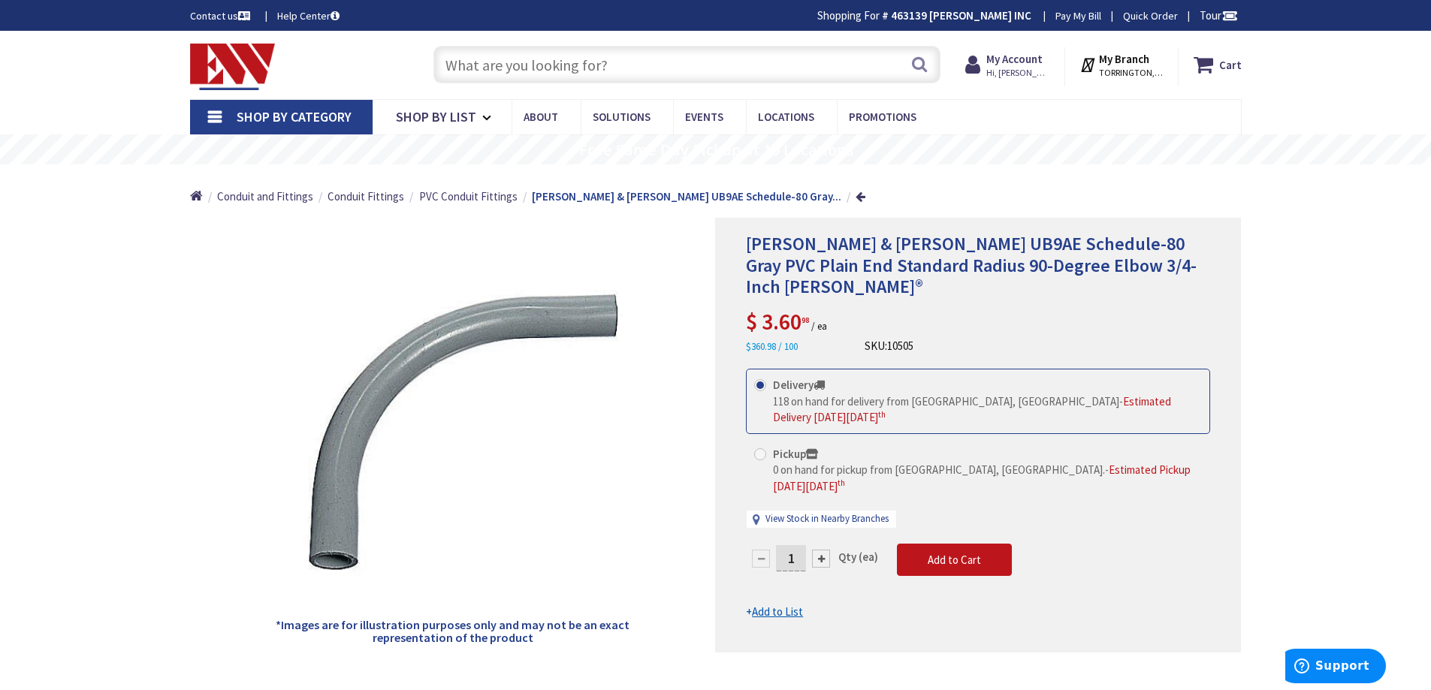
type input "VC9963"
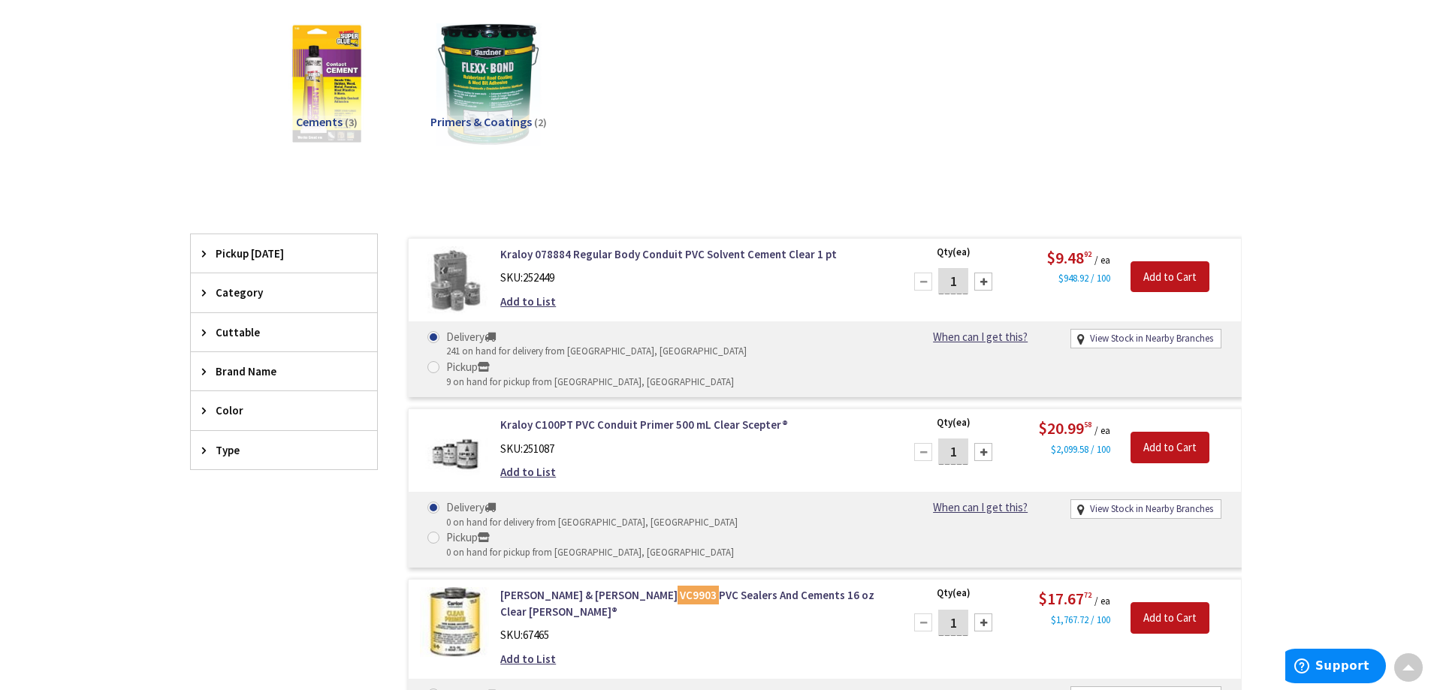
scroll to position [300, 0]
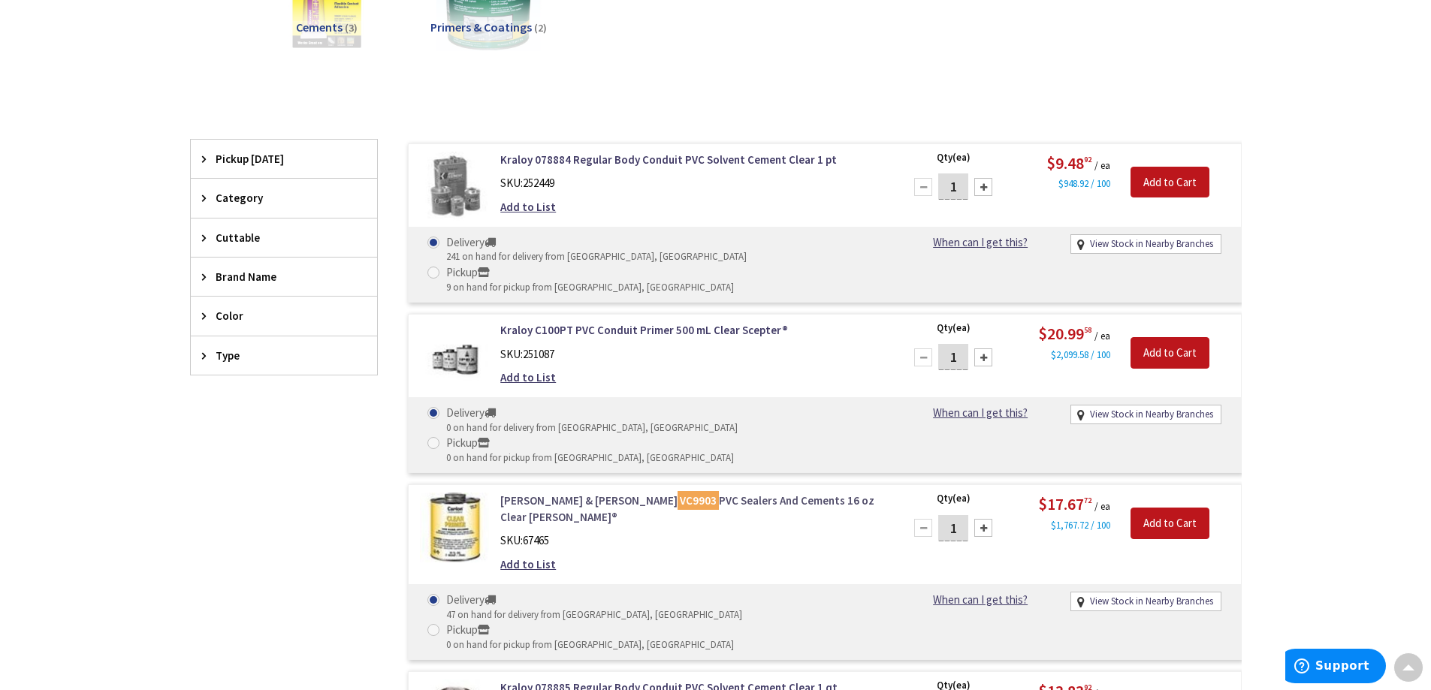
click at [670, 493] on link "Thomas & Betts VC9903 PVC Sealers And Cements 16 oz Clear Carlon®" at bounding box center [691, 509] width 382 height 32
click at [675, 493] on link "Thomas & Betts VC9903 PVC Sealers And Cements 16 oz Clear Carlon®" at bounding box center [691, 509] width 382 height 32
click at [676, 493] on link "Thomas & Betts VC9903 PVC Sealers And Cements 16 oz Clear Carlon®" at bounding box center [691, 509] width 382 height 32
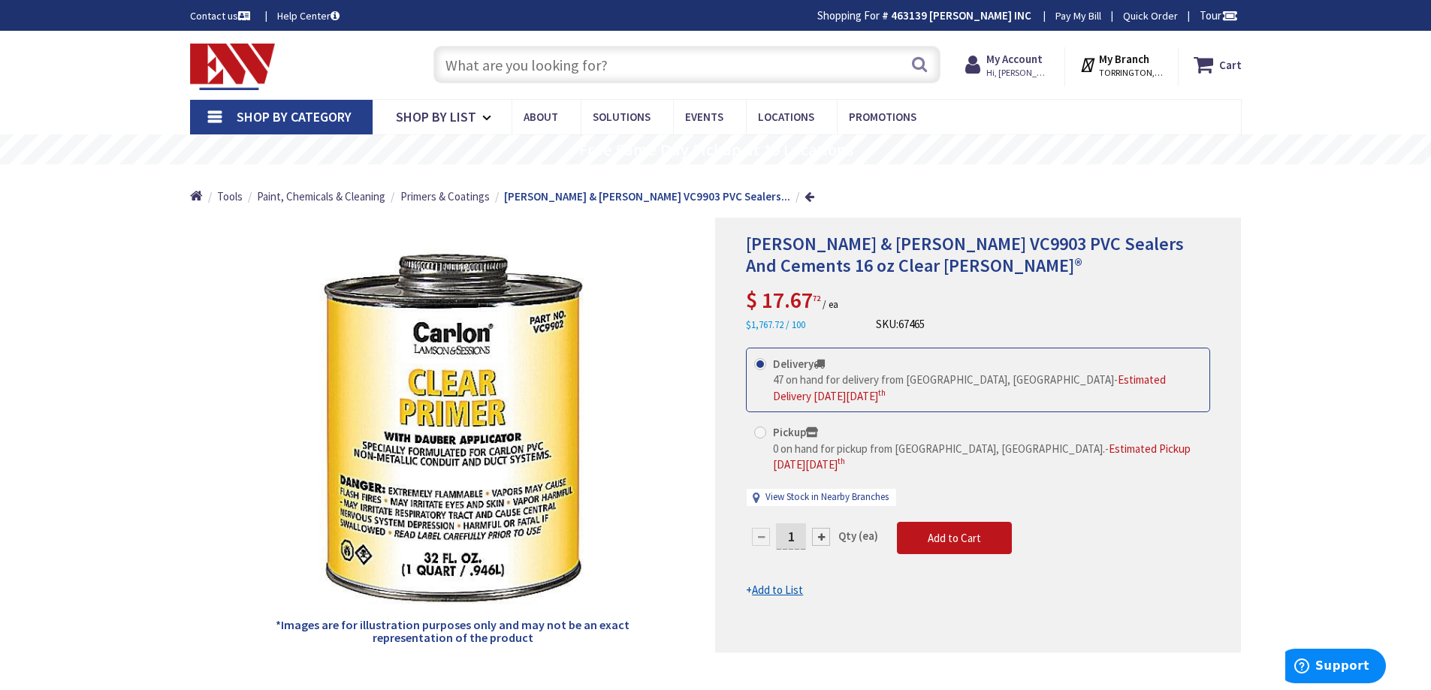
click at [640, 72] on input "text" at bounding box center [686, 65] width 507 height 38
paste input "T350LK"
type input "T350LK"
